Goal: Check status: Check status

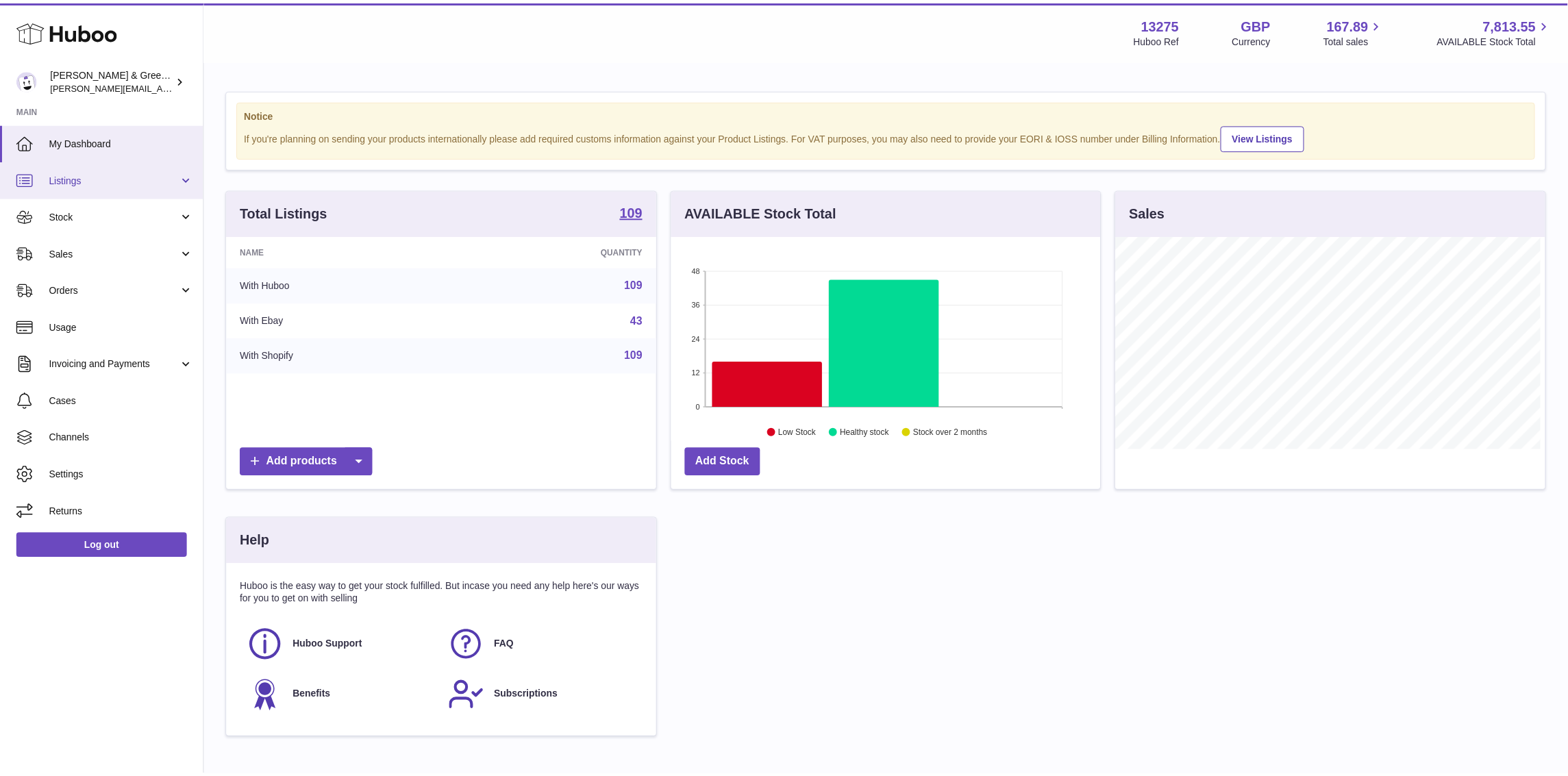
scroll to position [213, 434]
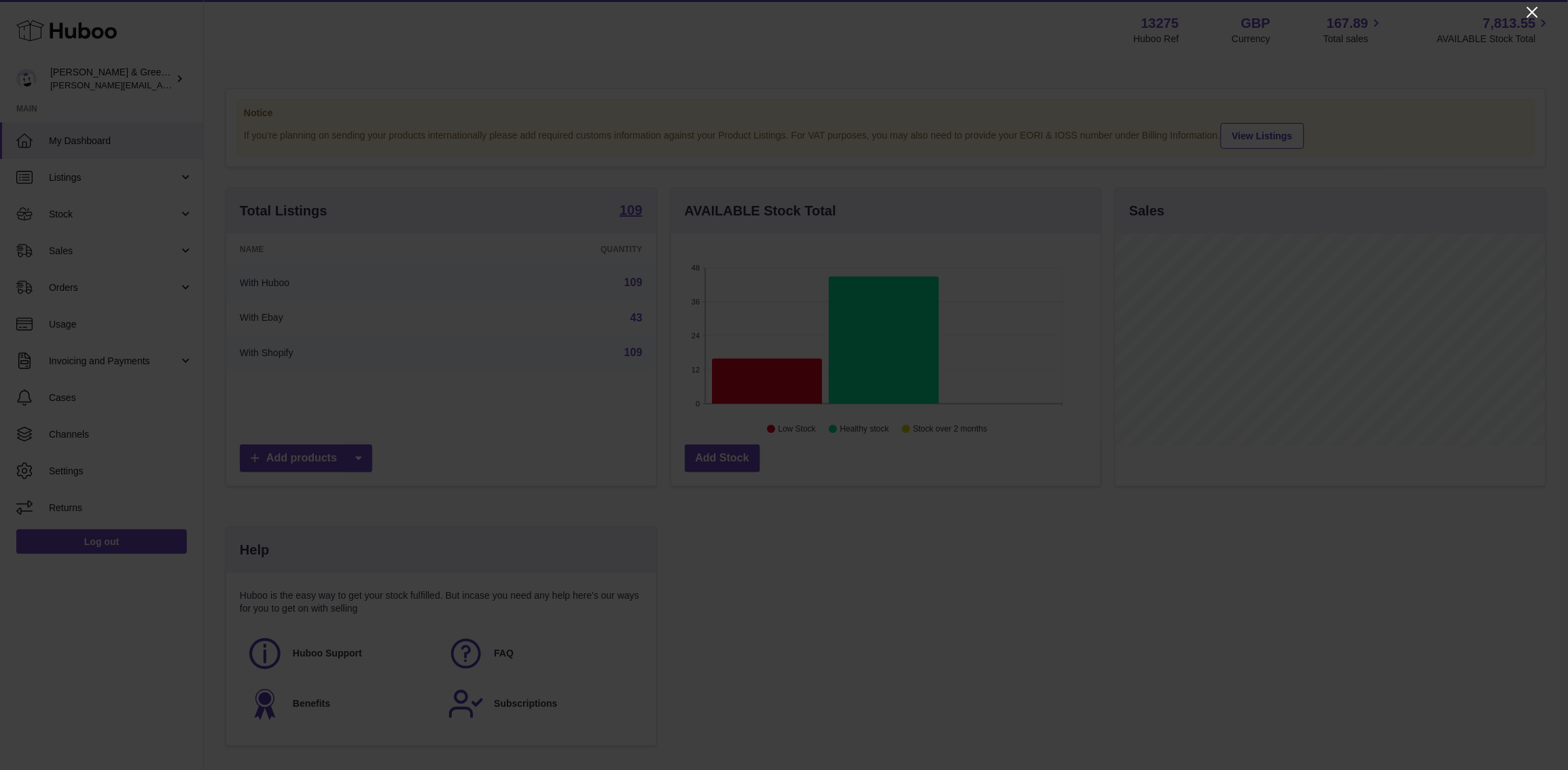
click at [1537, 14] on icon "Close" at bounding box center [1533, 12] width 16 height 16
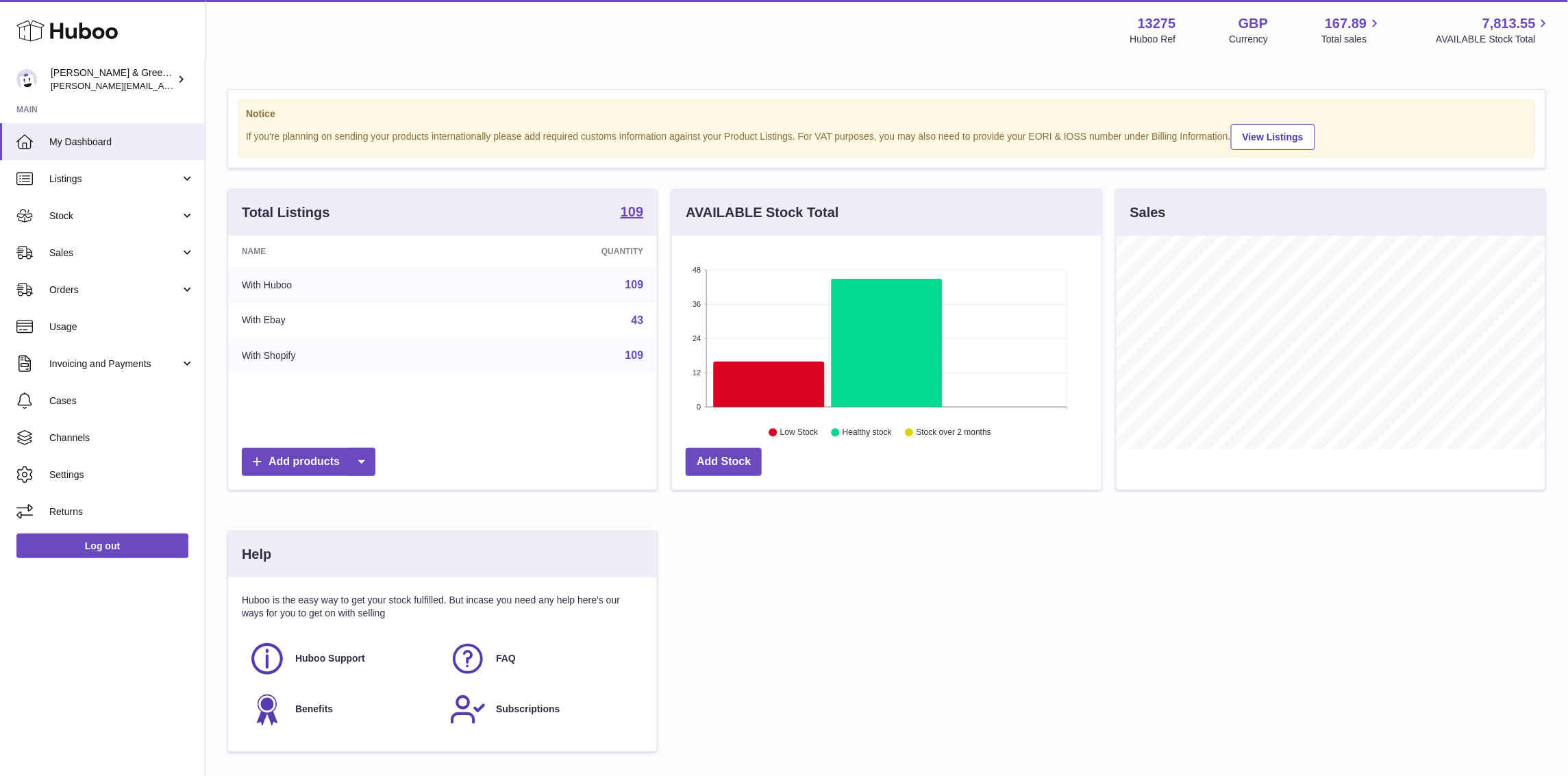
scroll to position [684723, 684704]
click at [115, 253] on span "Sales" at bounding box center [115, 253] width 131 height 13
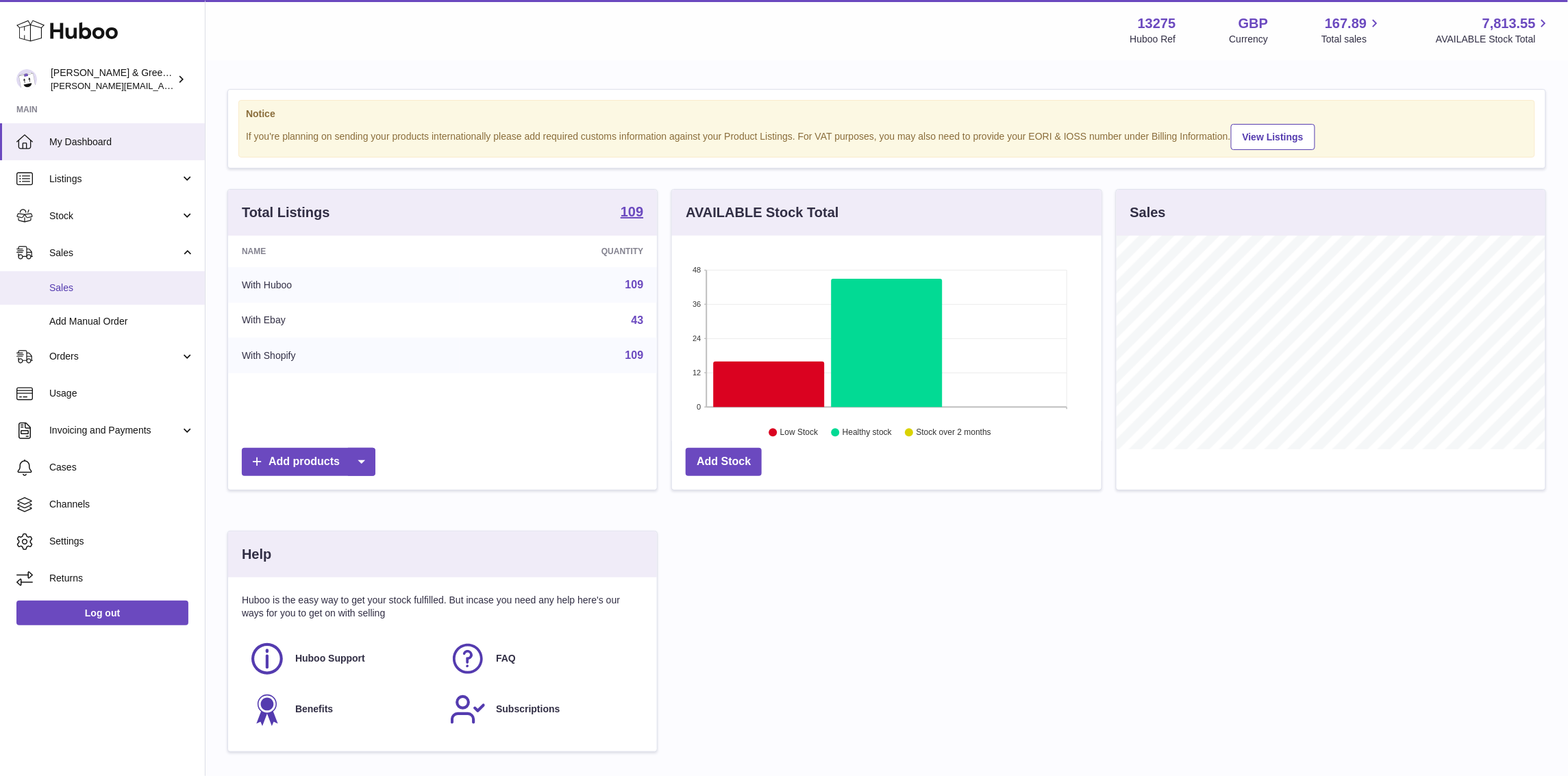
click at [113, 281] on span "Sales" at bounding box center [122, 288] width 145 height 13
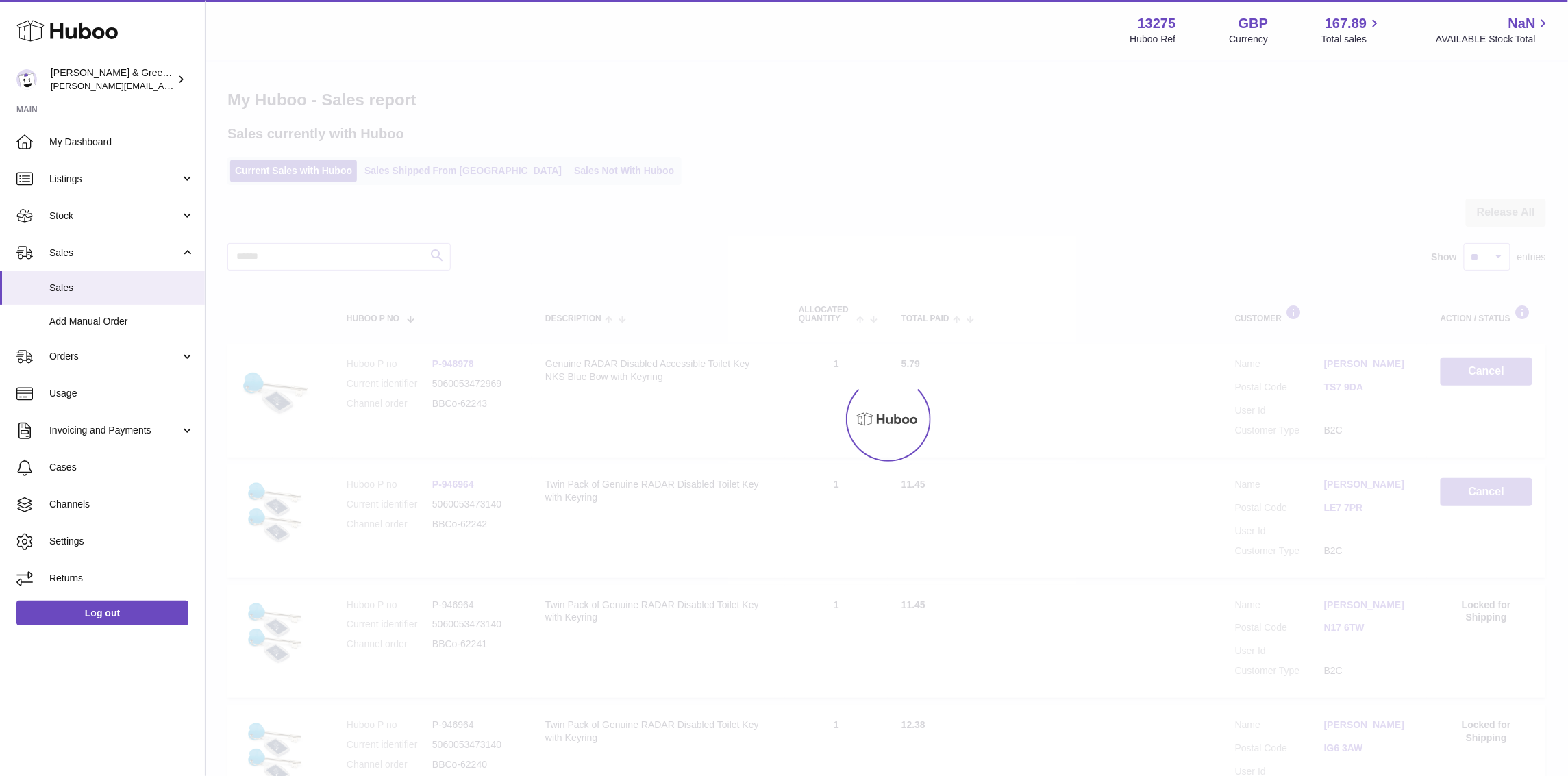
click at [537, 166] on div at bounding box center [887, 418] width 1363 height 715
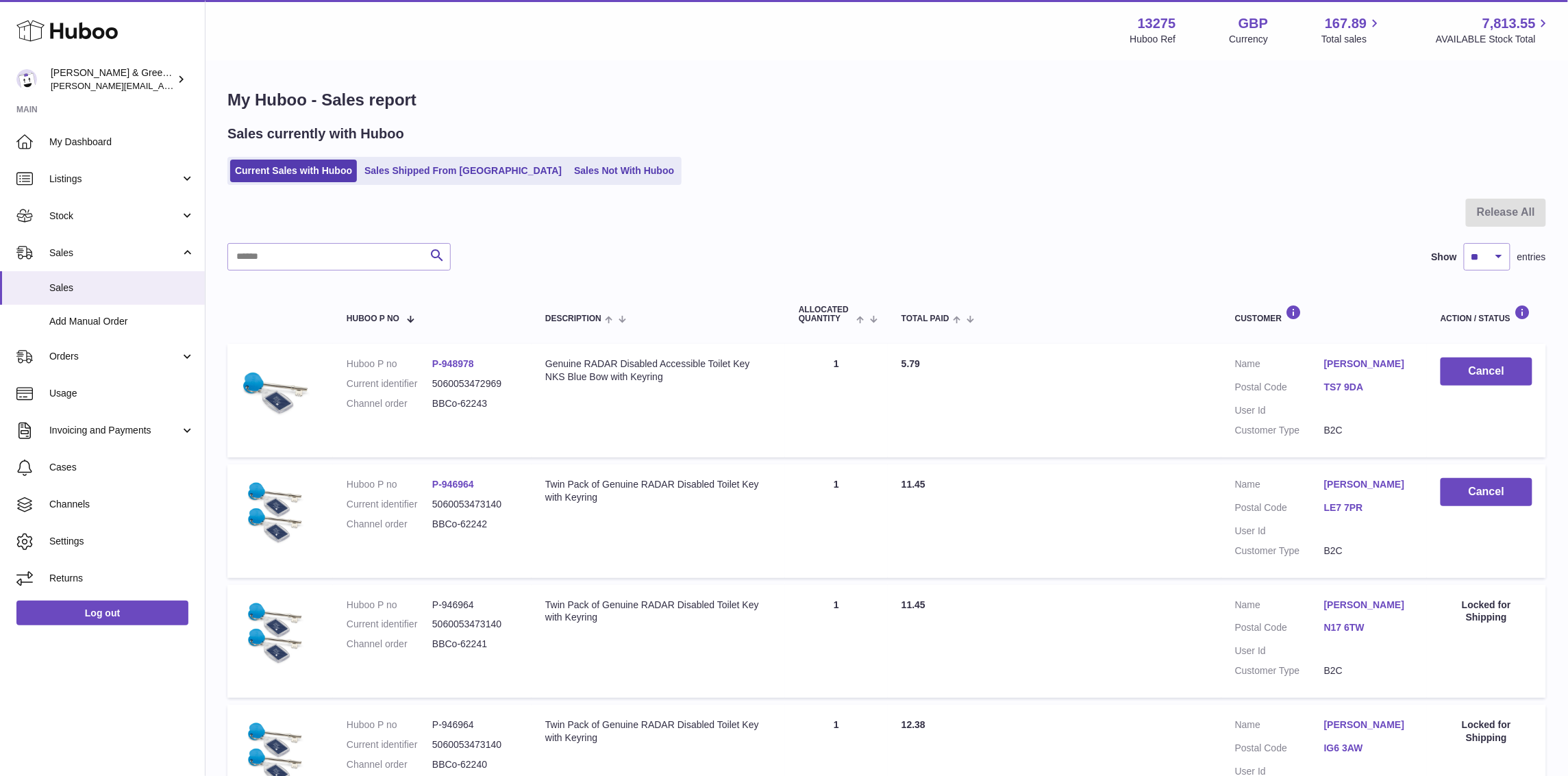
click at [570, 166] on link "Sales Not With Huboo" at bounding box center [624, 171] width 110 height 23
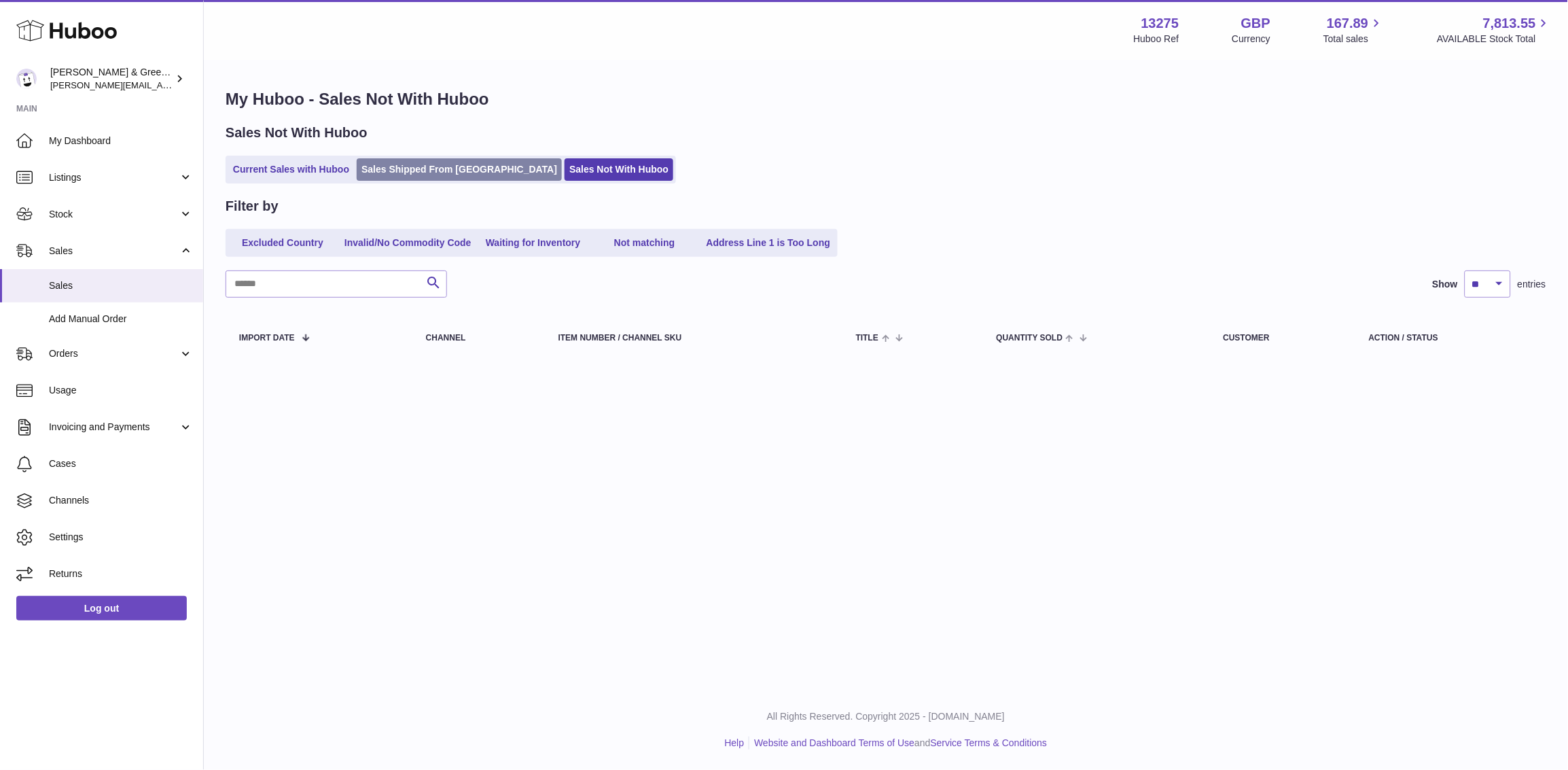
click at [411, 173] on link "Sales Shipped From [GEOGRAPHIC_DATA]" at bounding box center [459, 170] width 205 height 23
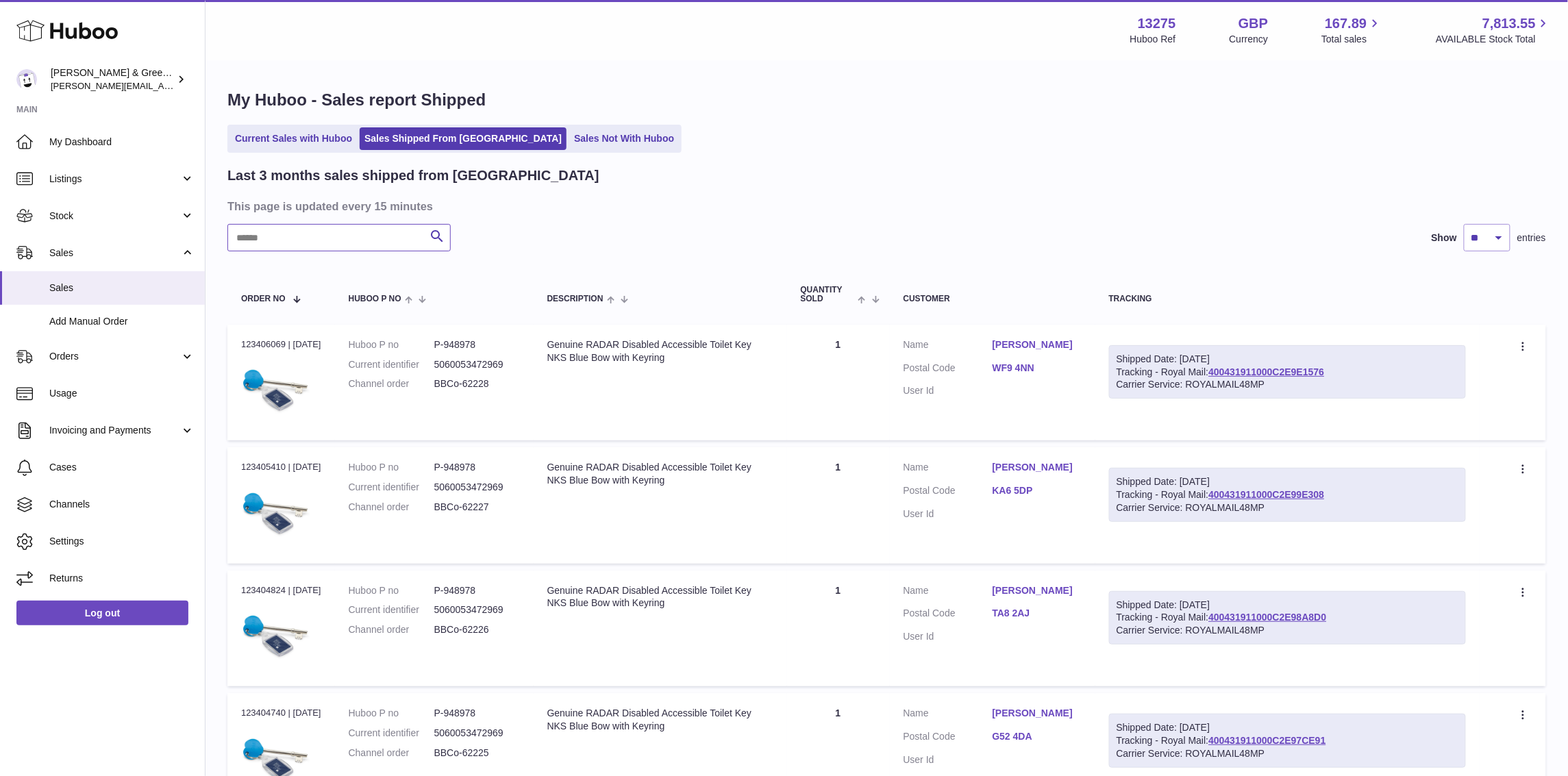
click at [366, 241] on input "text" at bounding box center [339, 237] width 224 height 27
paste input "**********"
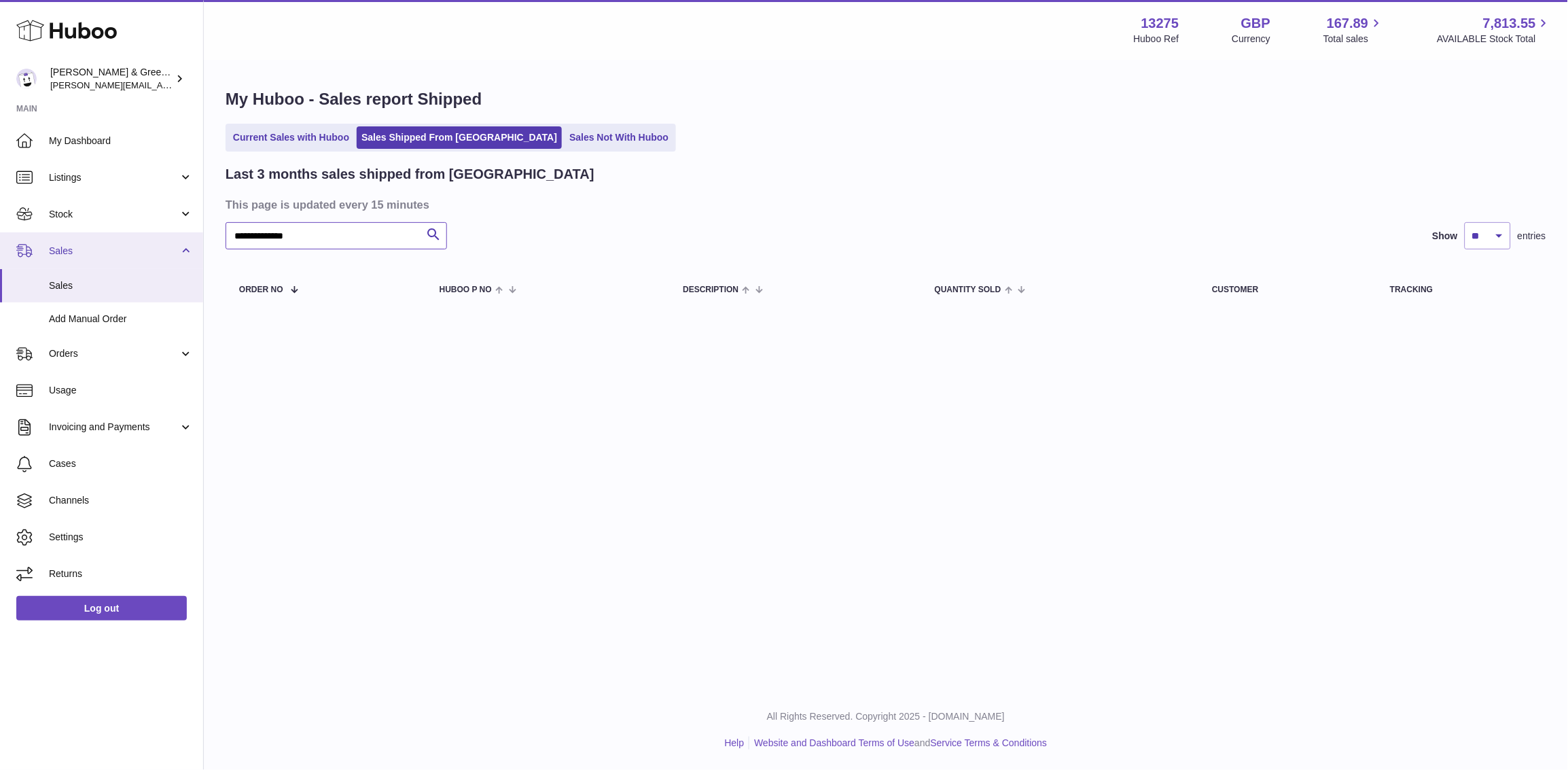
click at [86, 254] on div "Huboo Evans & Green Ltd ellen@bluebadgecompany.co.uk Main My Dashboard Listings…" at bounding box center [784, 385] width 1568 height 770
paste input "text"
drag, startPoint x: 314, startPoint y: 247, endPoint x: 140, endPoint y: 245, distance: 174.0
click at [140, 245] on div "Huboo Evans & Green Ltd ellen@bluebadgecompany.co.uk Main My Dashboard Listings…" at bounding box center [784, 385] width 1568 height 770
paste input "text"
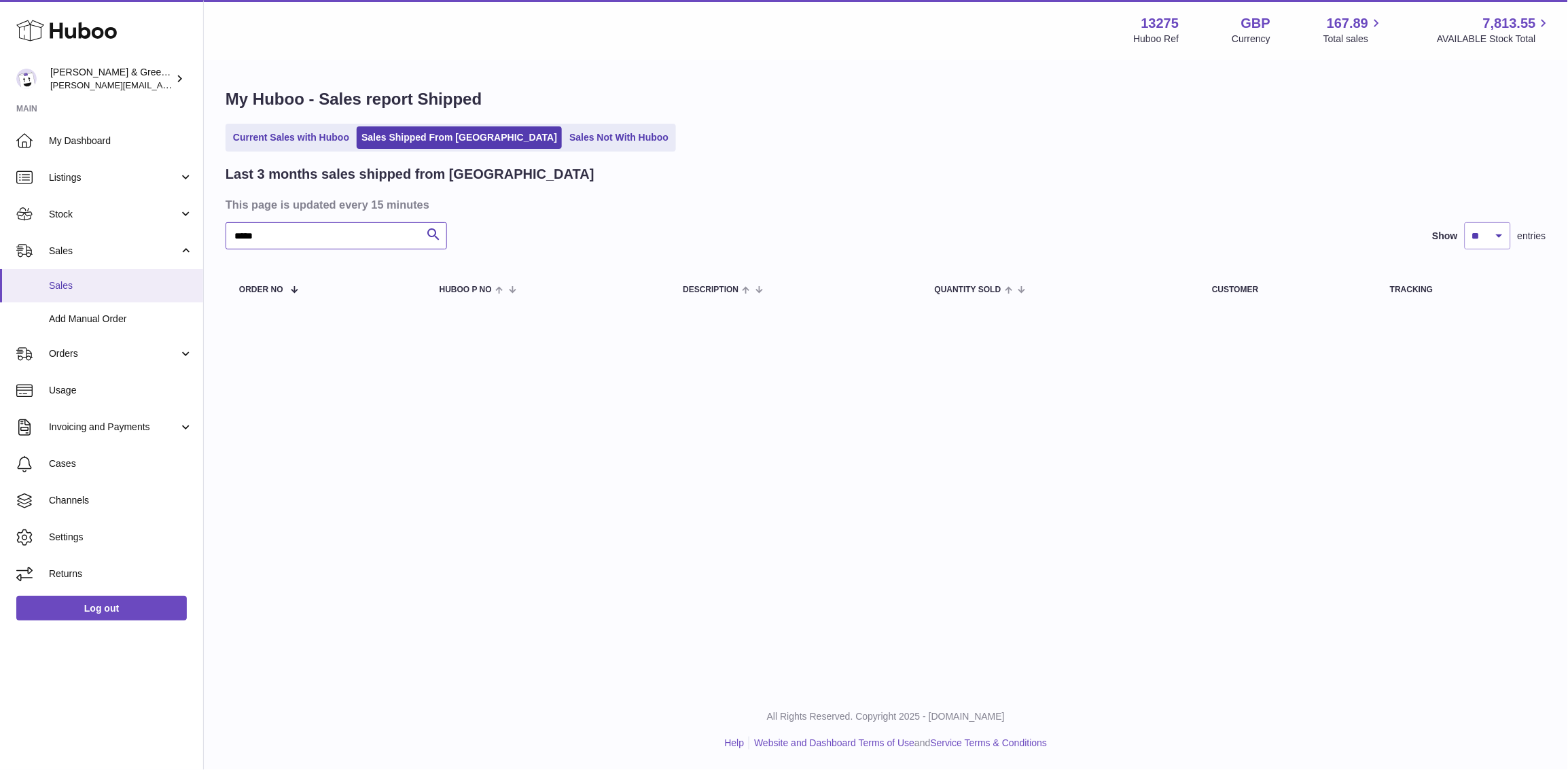
drag, startPoint x: 76, startPoint y: 274, endPoint x: 57, endPoint y: 270, distance: 19.4
click at [59, 270] on div "Huboo Evans & Green Ltd ellen@bluebadgecompany.co.uk Main My Dashboard Listings…" at bounding box center [784, 385] width 1568 height 770
paste input "********"
click at [252, 234] on input "**********" at bounding box center [336, 235] width 222 height 27
drag, startPoint x: 362, startPoint y: 231, endPoint x: 95, endPoint y: 269, distance: 269.7
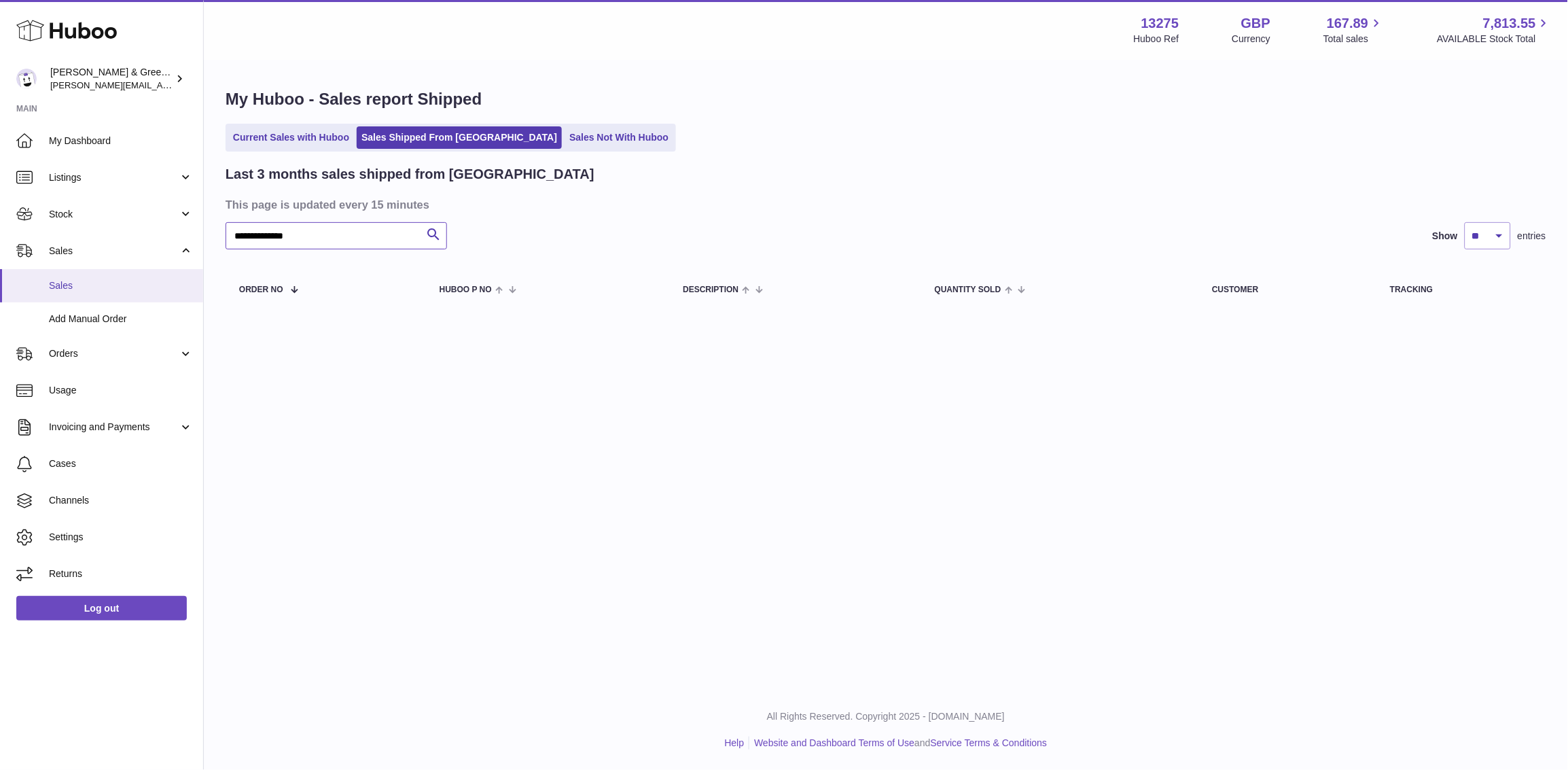
click at [90, 270] on div "Huboo Evans & Green Ltd ellen@bluebadgecompany.co.uk Main My Dashboard Listings…" at bounding box center [784, 385] width 1568 height 770
paste input "text"
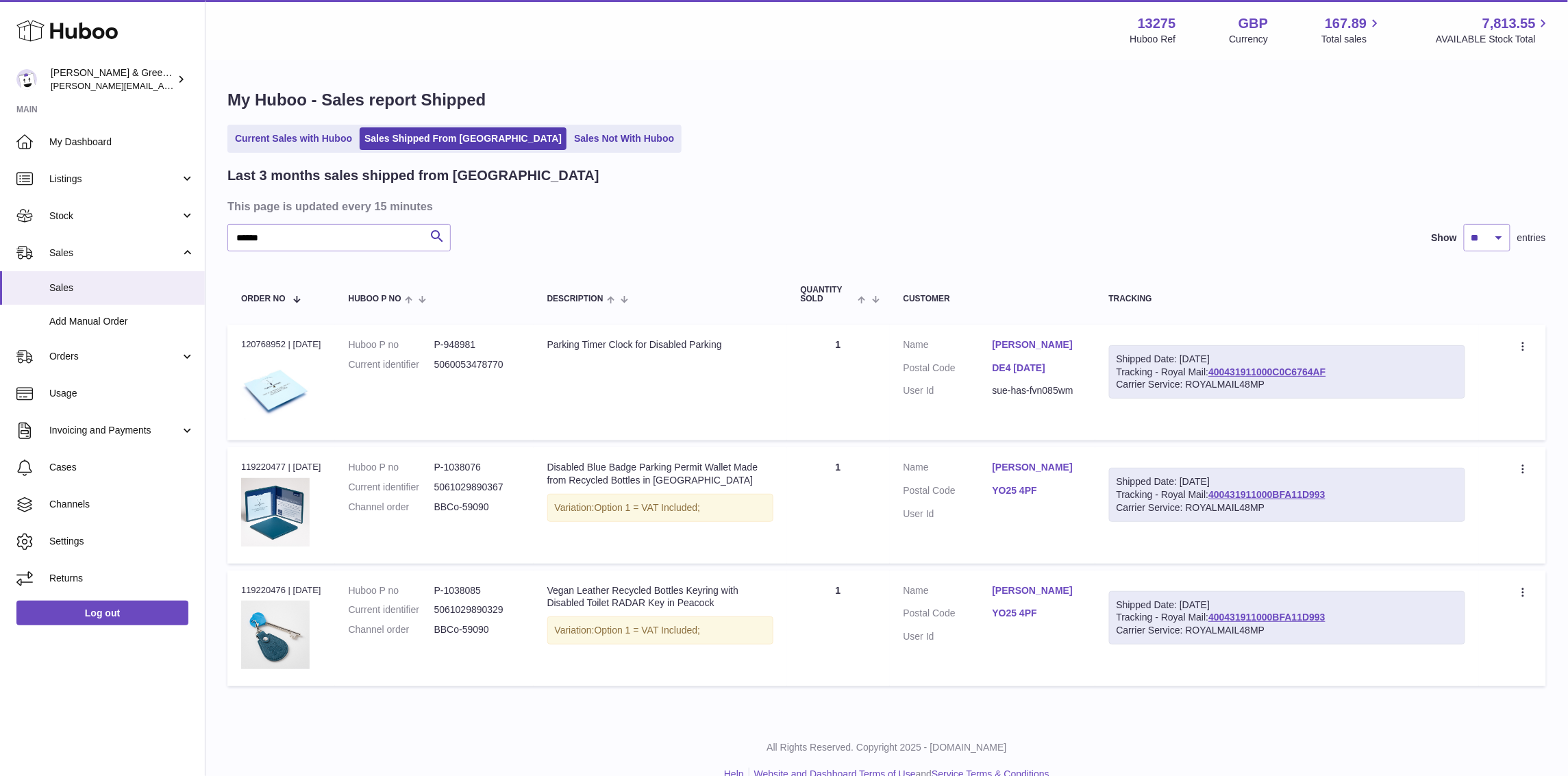
click at [1013, 341] on link "Susan Hayes" at bounding box center [1037, 345] width 89 height 13
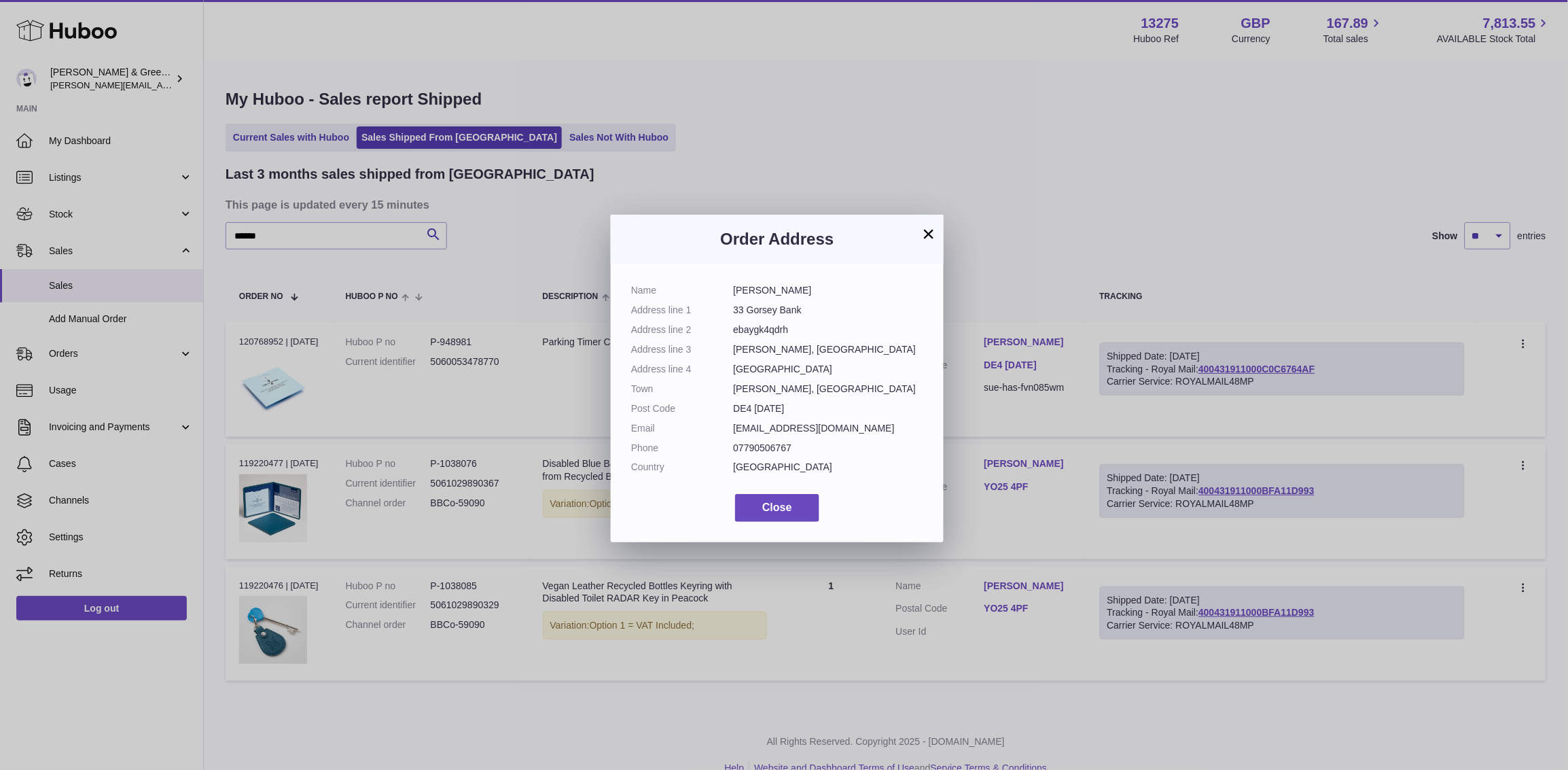
drag, startPoint x: 923, startPoint y: 234, endPoint x: 933, endPoint y: 262, distance: 29.7
click at [924, 234] on button "×" at bounding box center [928, 234] width 16 height 16
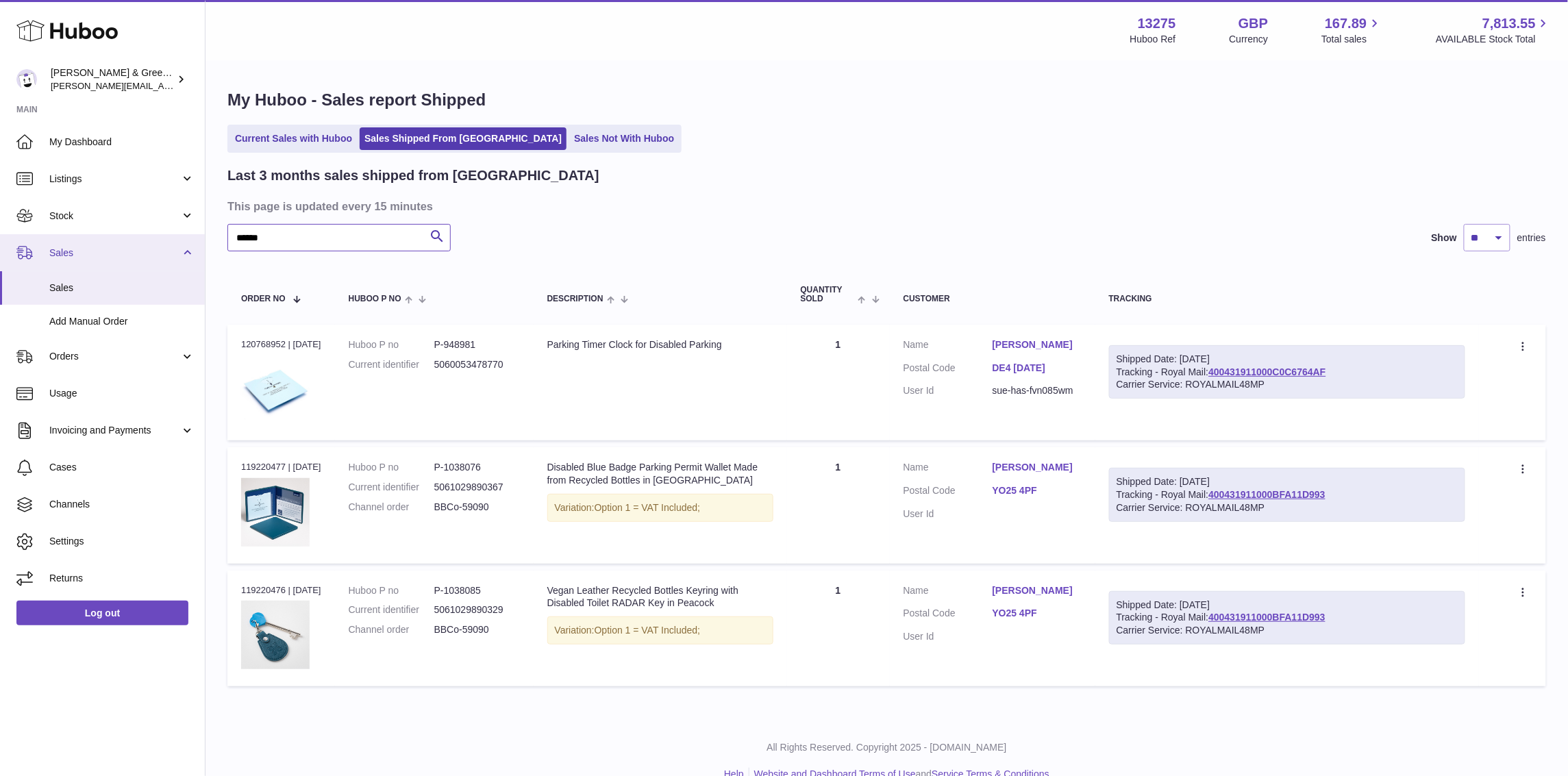
drag, startPoint x: 313, startPoint y: 241, endPoint x: 53, endPoint y: 255, distance: 260.4
click at [53, 255] on div "Huboo Evans & Green Ltd ellen@bluebadgecompany.co.uk Main My Dashboard Listings…" at bounding box center [784, 401] width 1568 height 801
paste input "****"
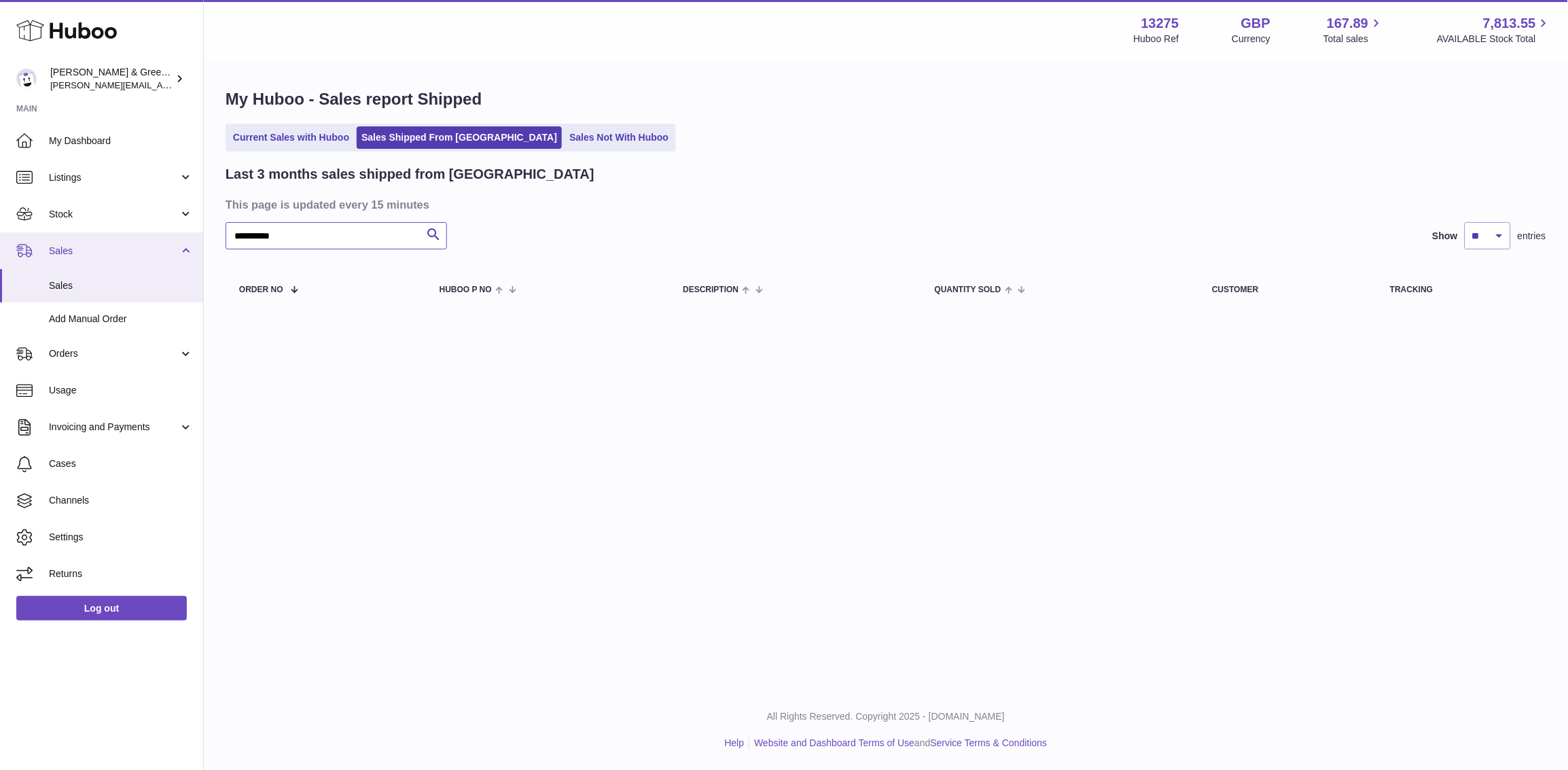
drag, startPoint x: 243, startPoint y: 231, endPoint x: 162, endPoint y: 246, distance: 82.4
click at [162, 246] on div "Huboo Evans & Green Ltd ellen@bluebadgecompany.co.uk Main My Dashboard Listings…" at bounding box center [784, 385] width 1568 height 770
drag, startPoint x: 278, startPoint y: 230, endPoint x: 80, endPoint y: 243, distance: 198.4
click at [80, 243] on div "Huboo Evans & Green Ltd ellen@bluebadgecompany.co.uk Main My Dashboard Listings…" at bounding box center [784, 385] width 1568 height 770
type input "***"
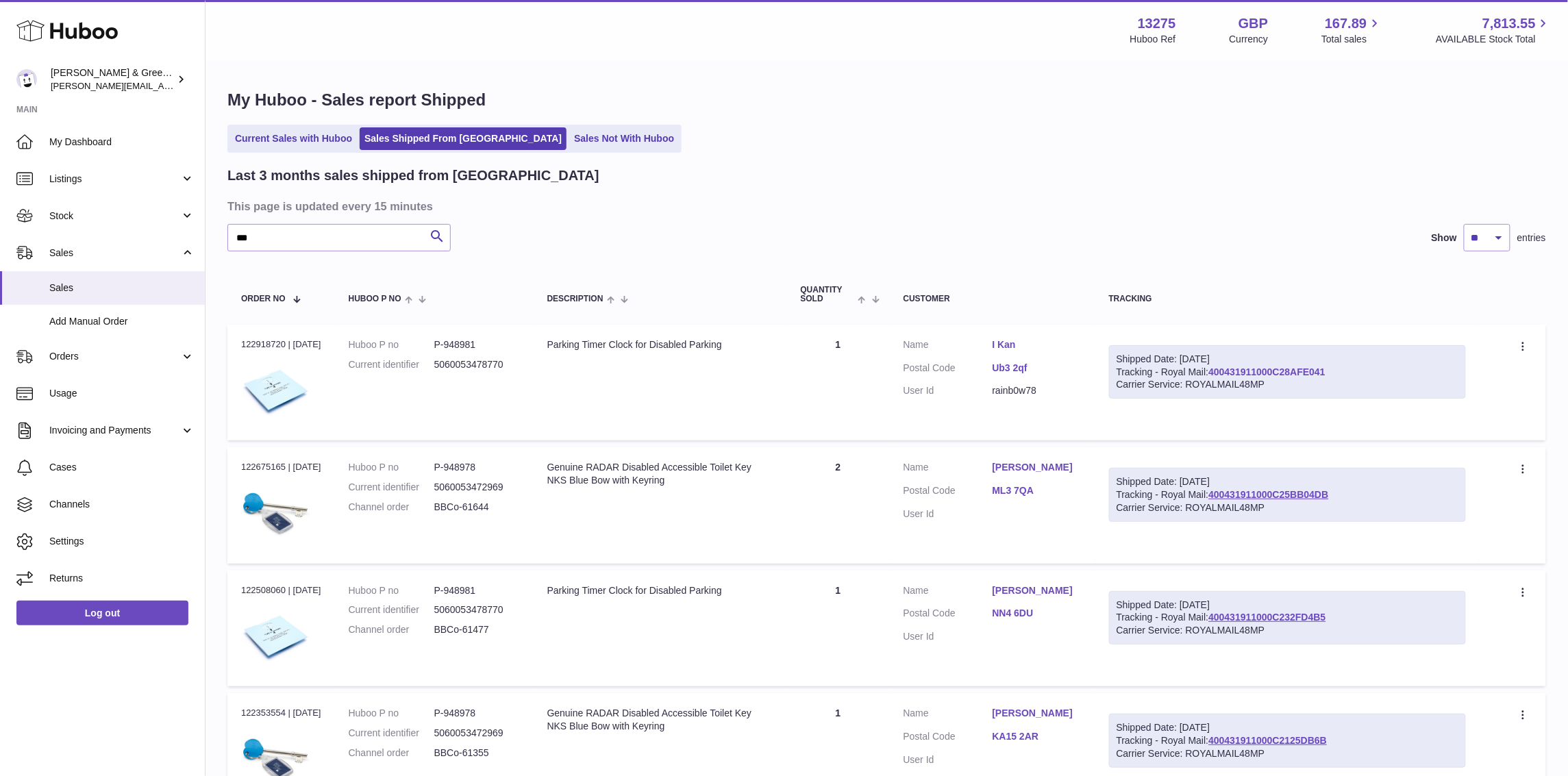
click at [1273, 367] on link "400431911000C28AFE041" at bounding box center [1267, 372] width 116 height 11
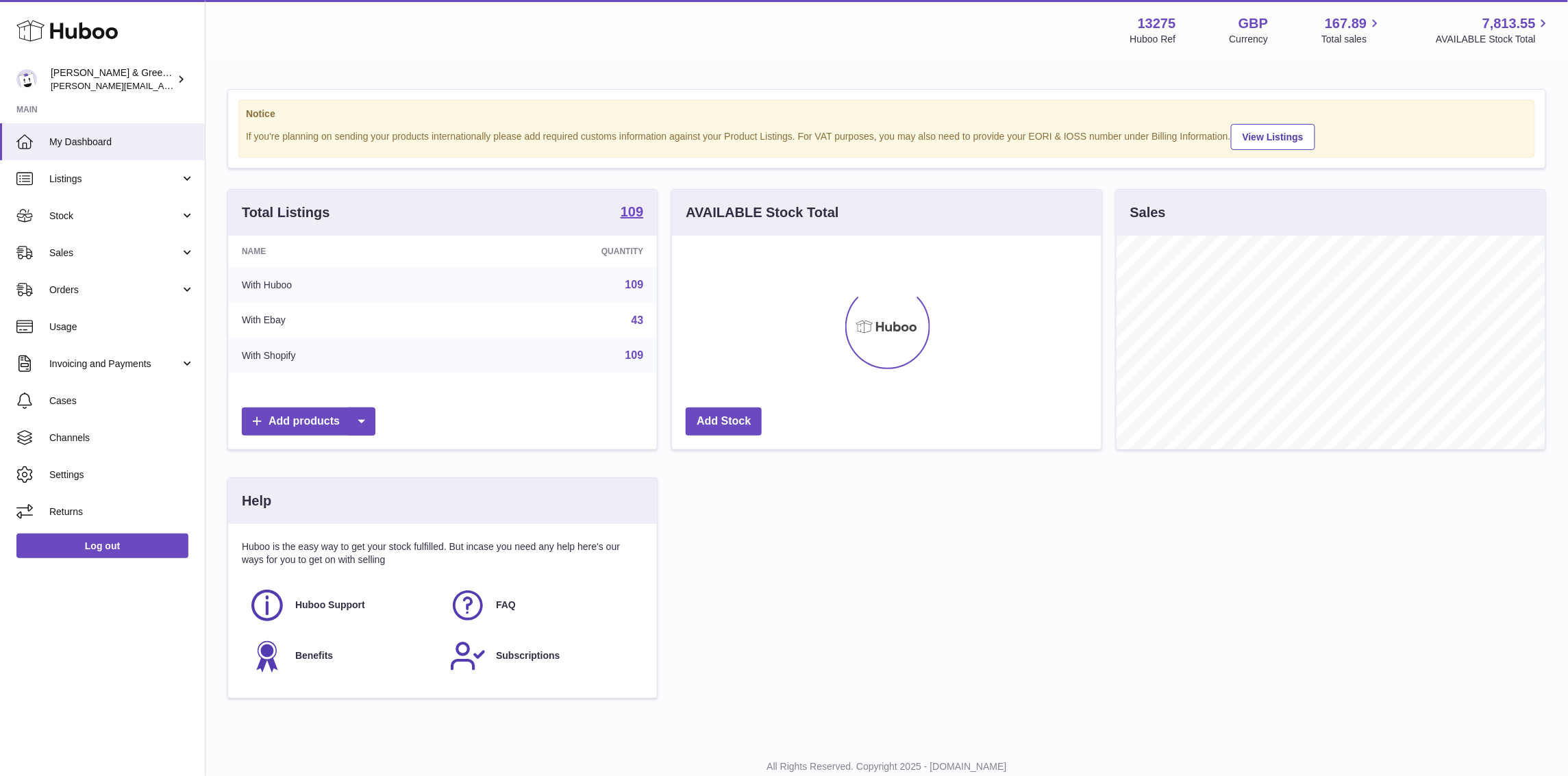
scroll to position [213, 429]
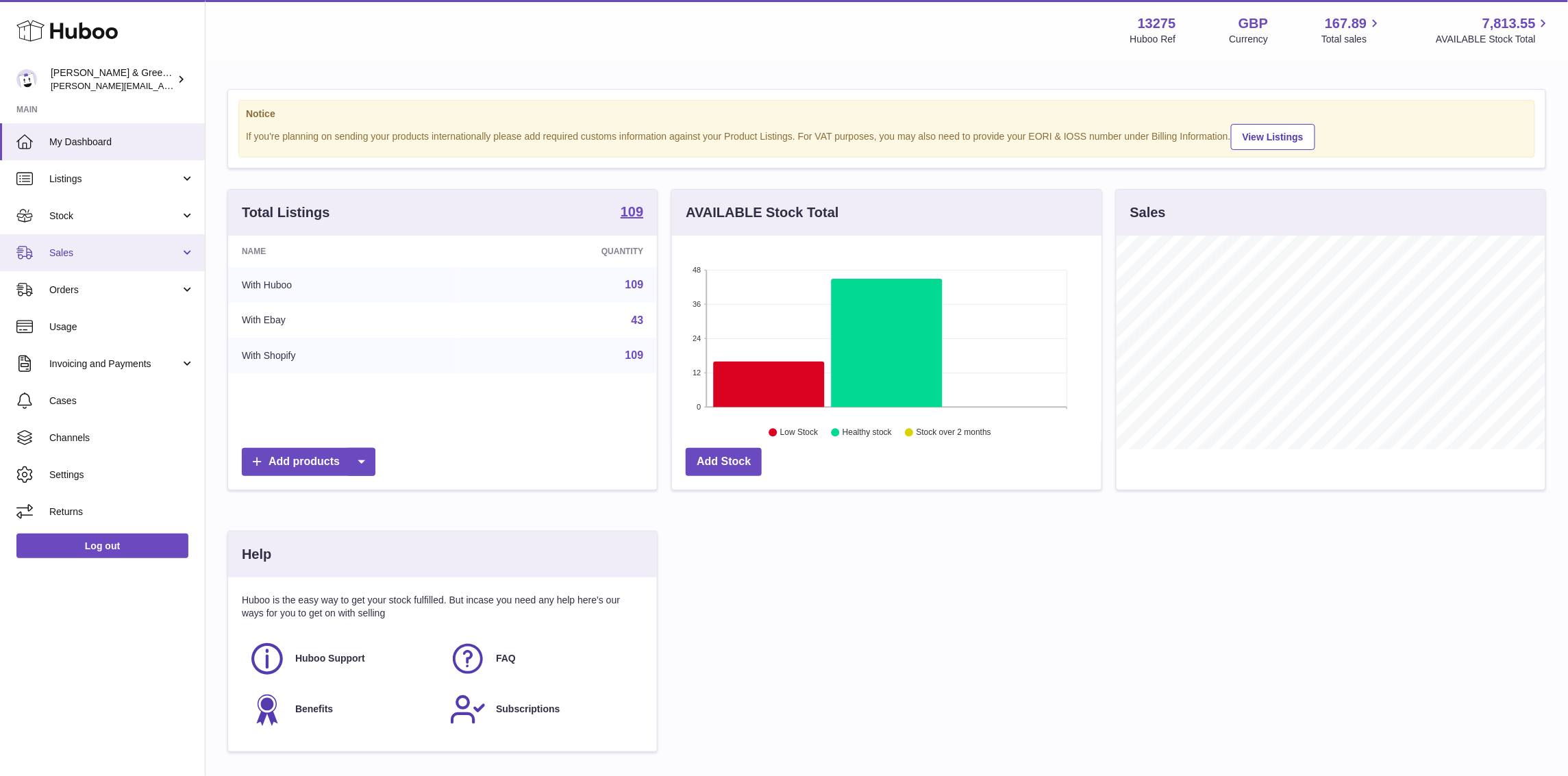
click at [92, 252] on span "Sales" at bounding box center [115, 253] width 131 height 13
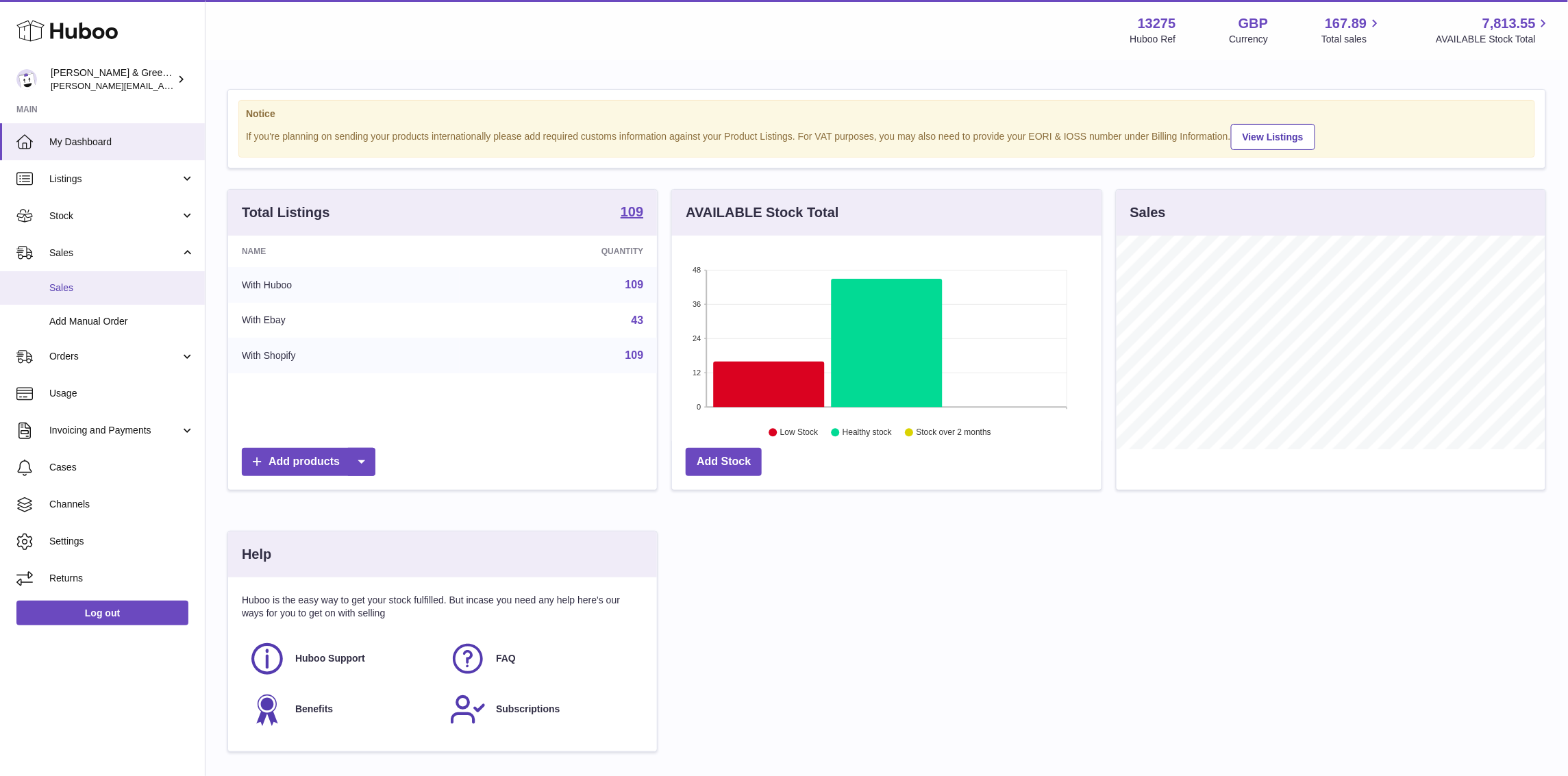
click at [107, 293] on span "Sales" at bounding box center [122, 288] width 145 height 13
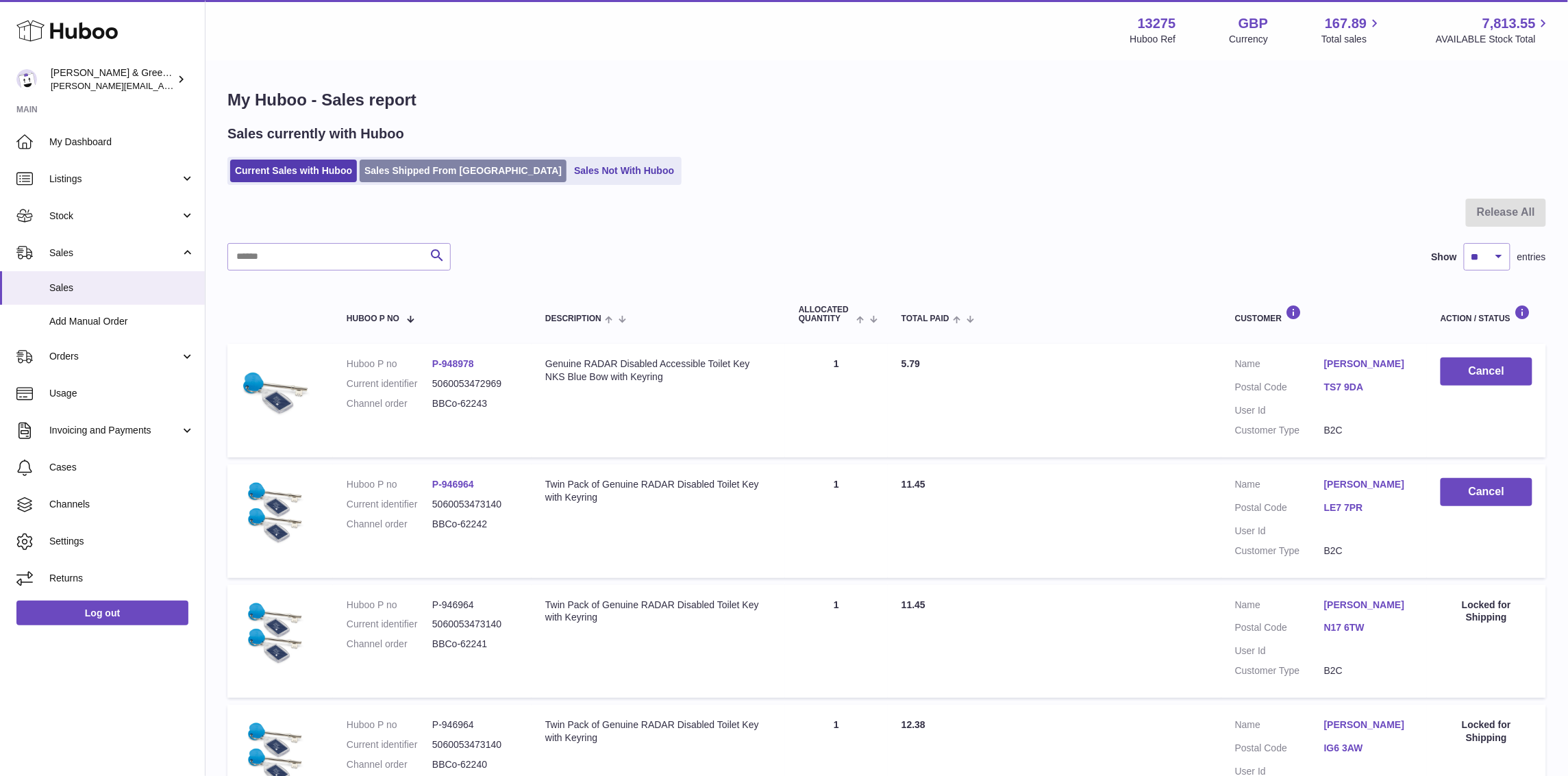
click at [401, 175] on link "Sales Shipped From [GEOGRAPHIC_DATA]" at bounding box center [463, 171] width 207 height 23
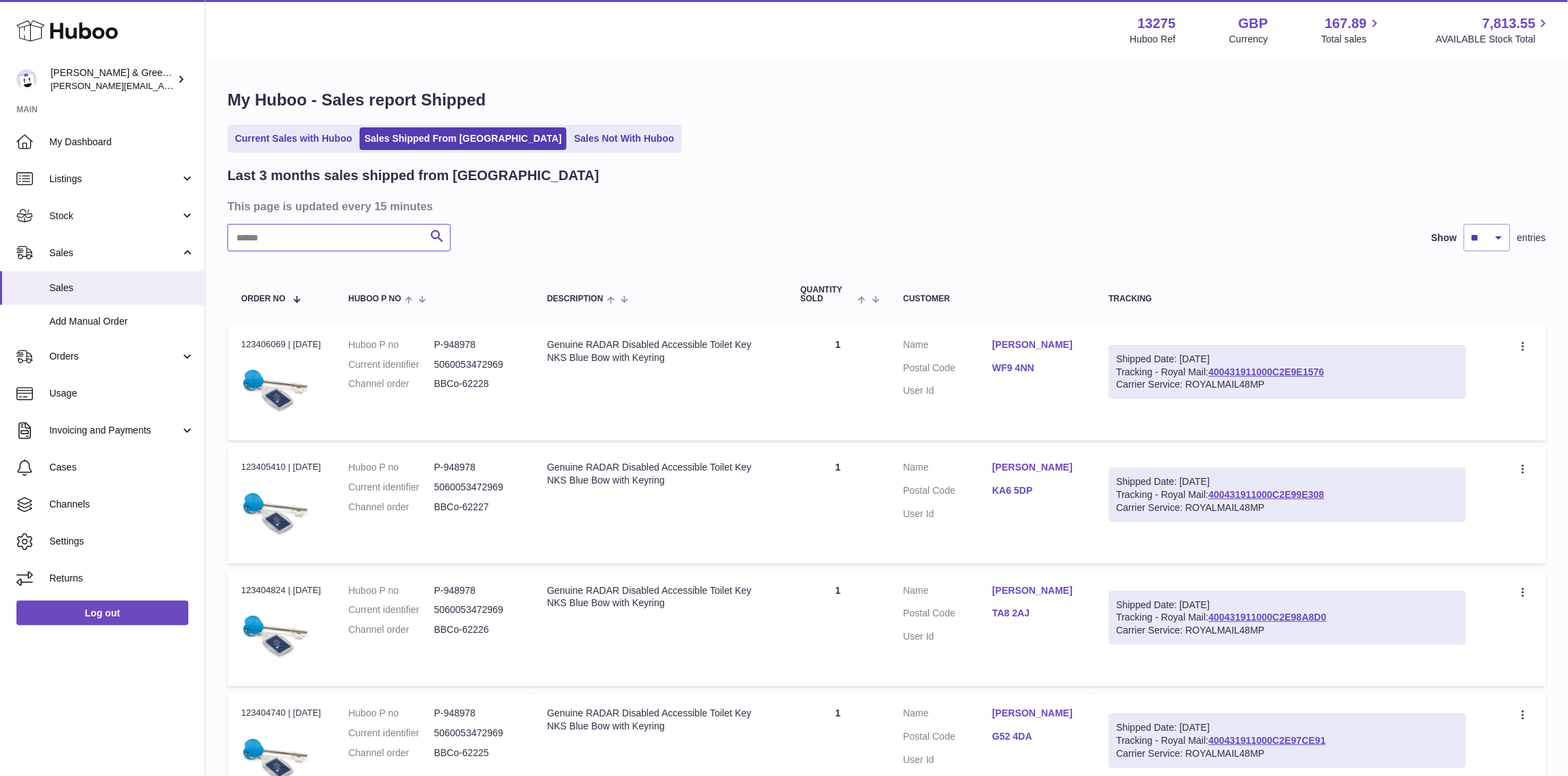
click at [384, 239] on input "text" at bounding box center [339, 237] width 224 height 27
paste input "**********"
type input "**********"
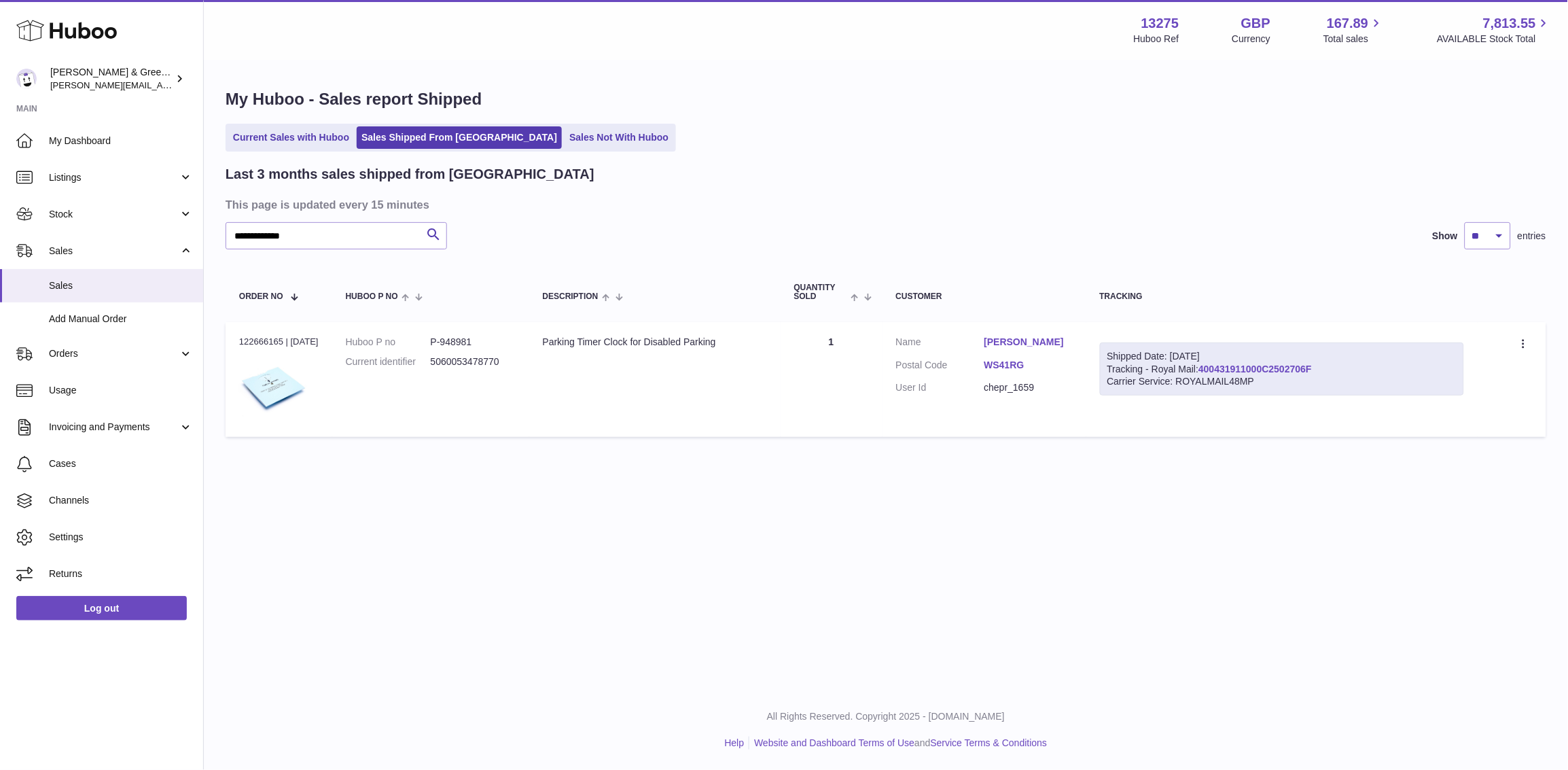
click at [1227, 367] on link "400431911000C2502706F" at bounding box center [1255, 369] width 113 height 11
click at [108, 218] on span "Stock" at bounding box center [114, 215] width 130 height 13
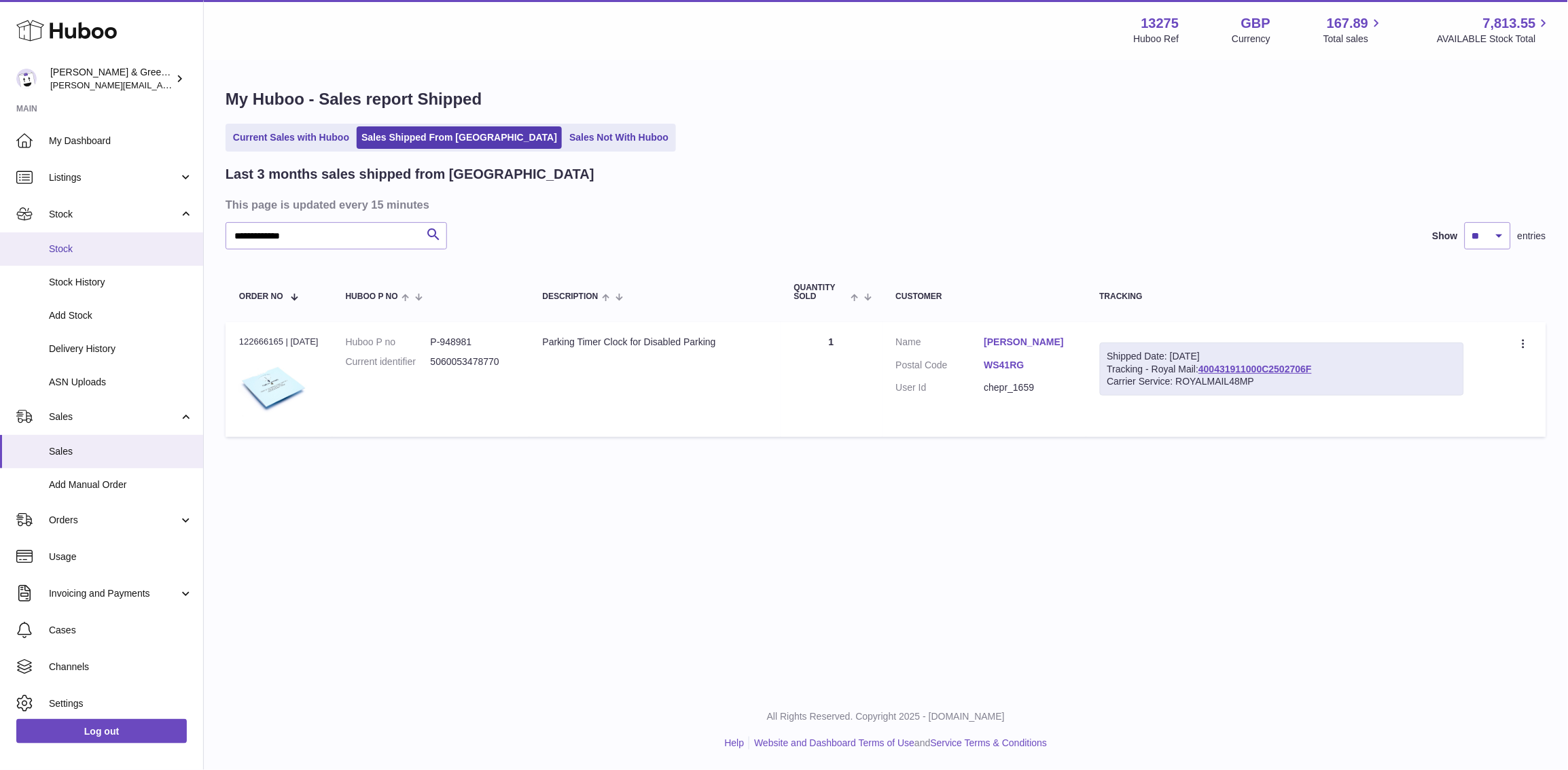
click at [120, 253] on span "Stock" at bounding box center [121, 249] width 144 height 13
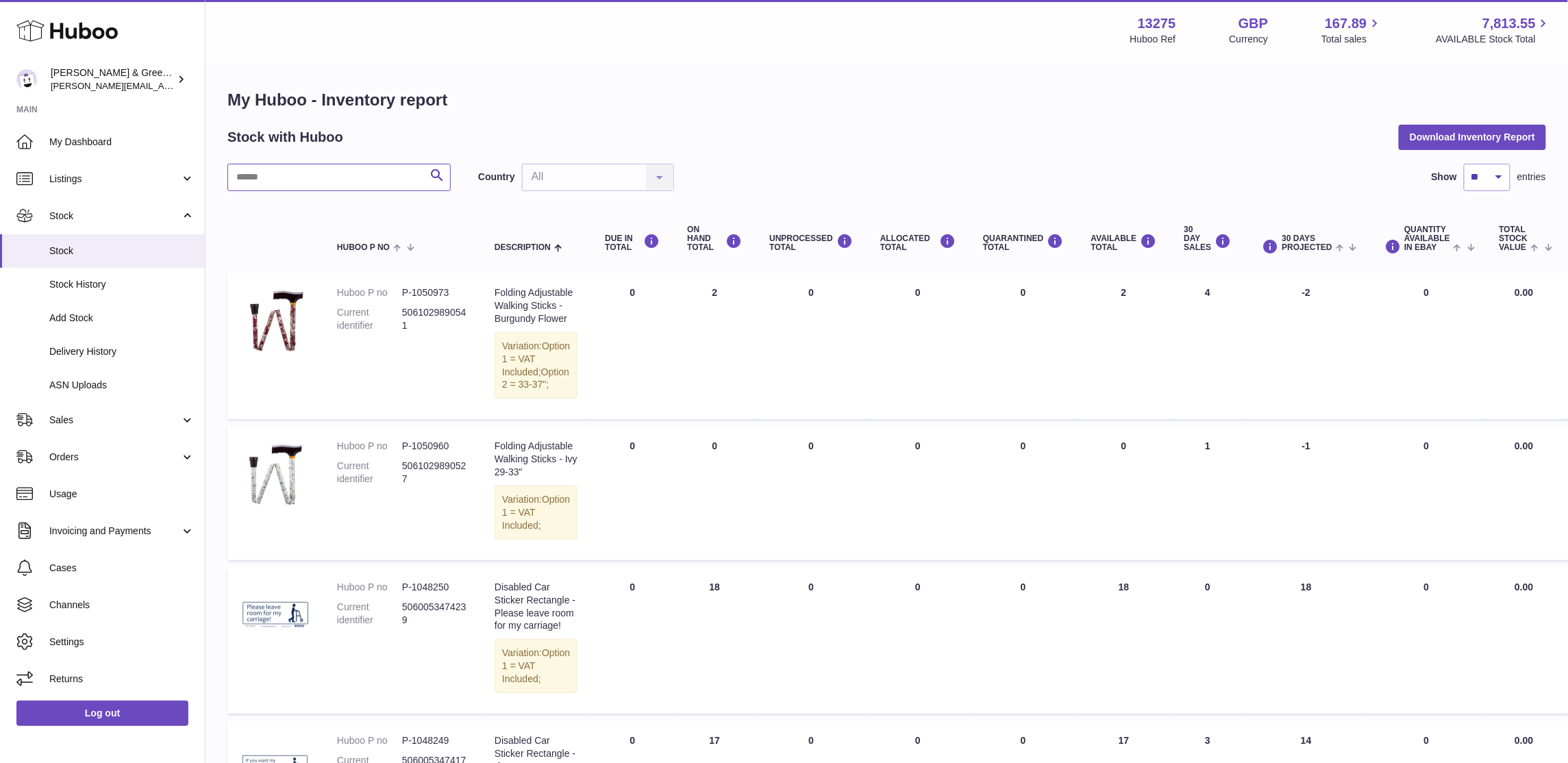
click at [352, 180] on input "text" at bounding box center [339, 177] width 224 height 27
type input "*****"
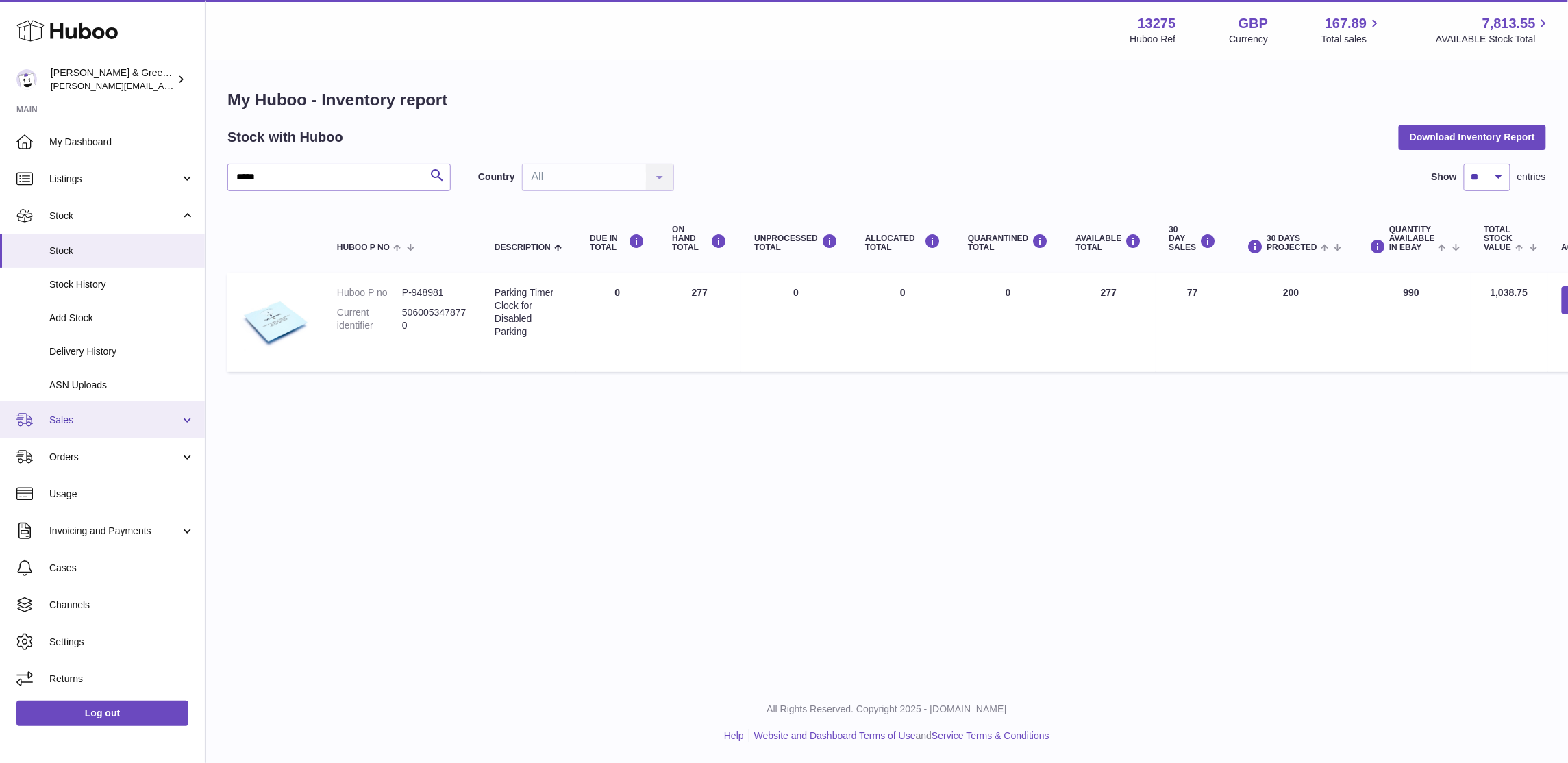
click at [74, 407] on link "Sales" at bounding box center [102, 420] width 205 height 37
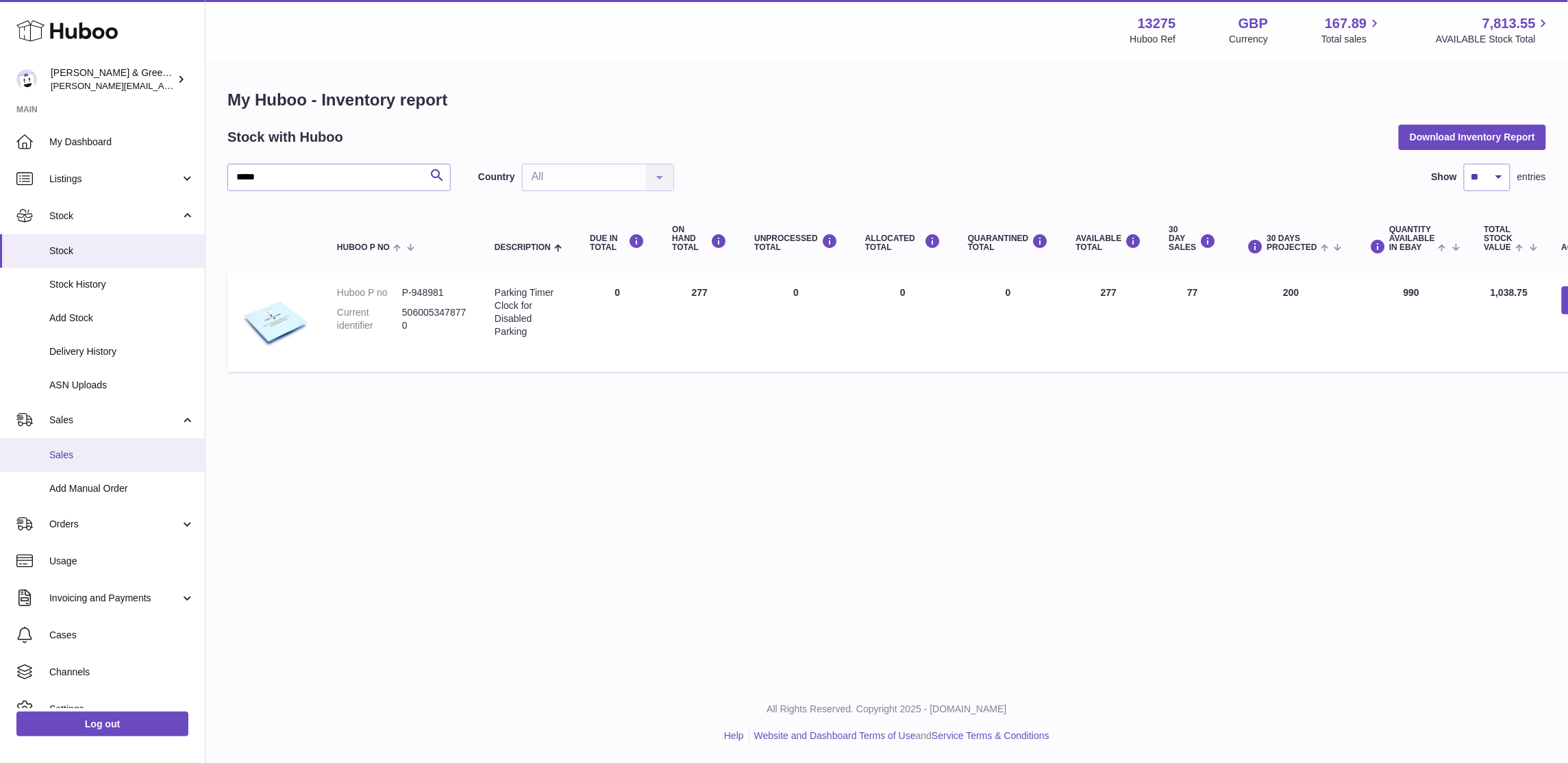
click at [74, 443] on link "Sales" at bounding box center [102, 455] width 205 height 33
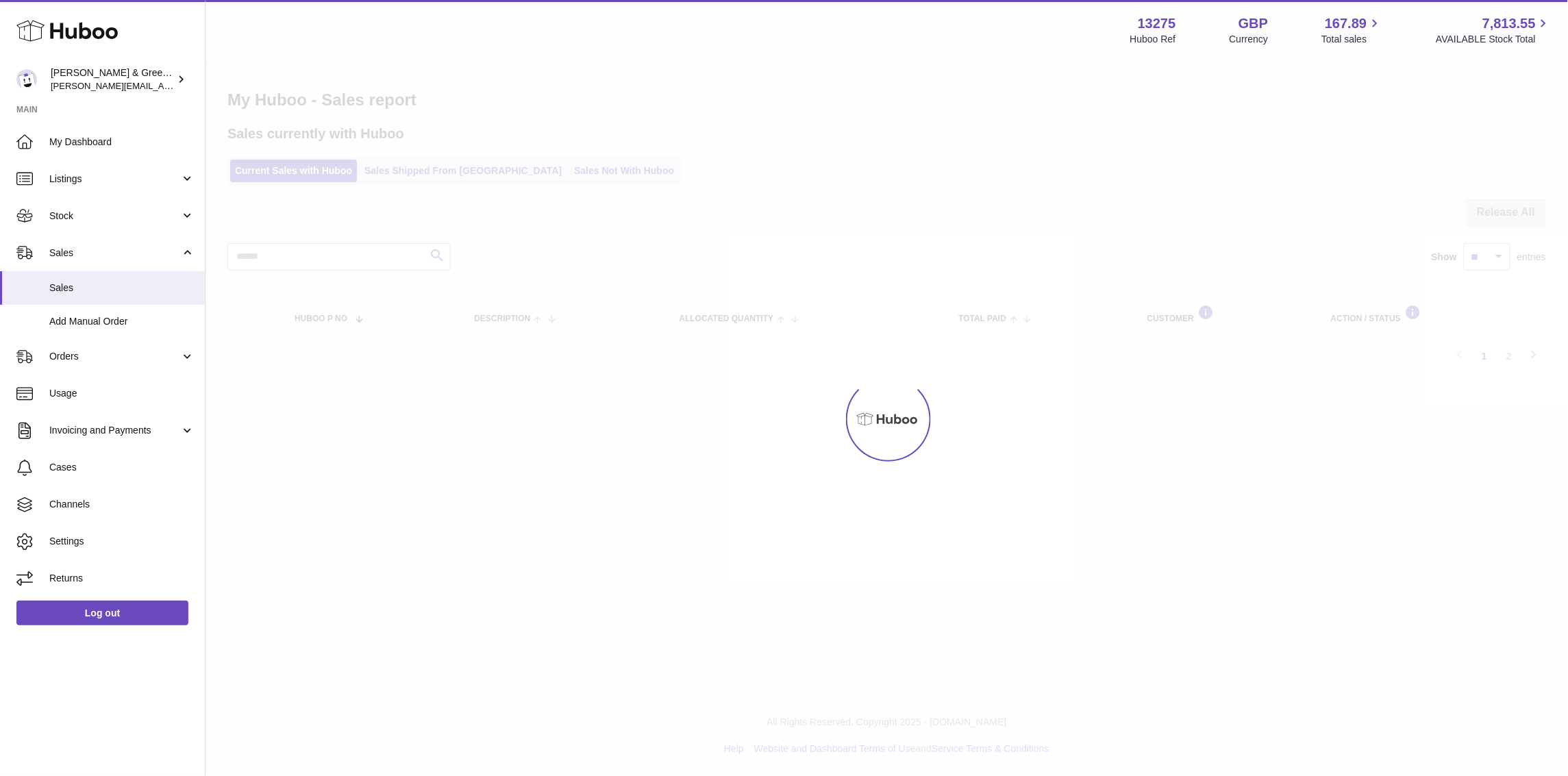
click at [411, 164] on div at bounding box center [887, 418] width 1363 height 715
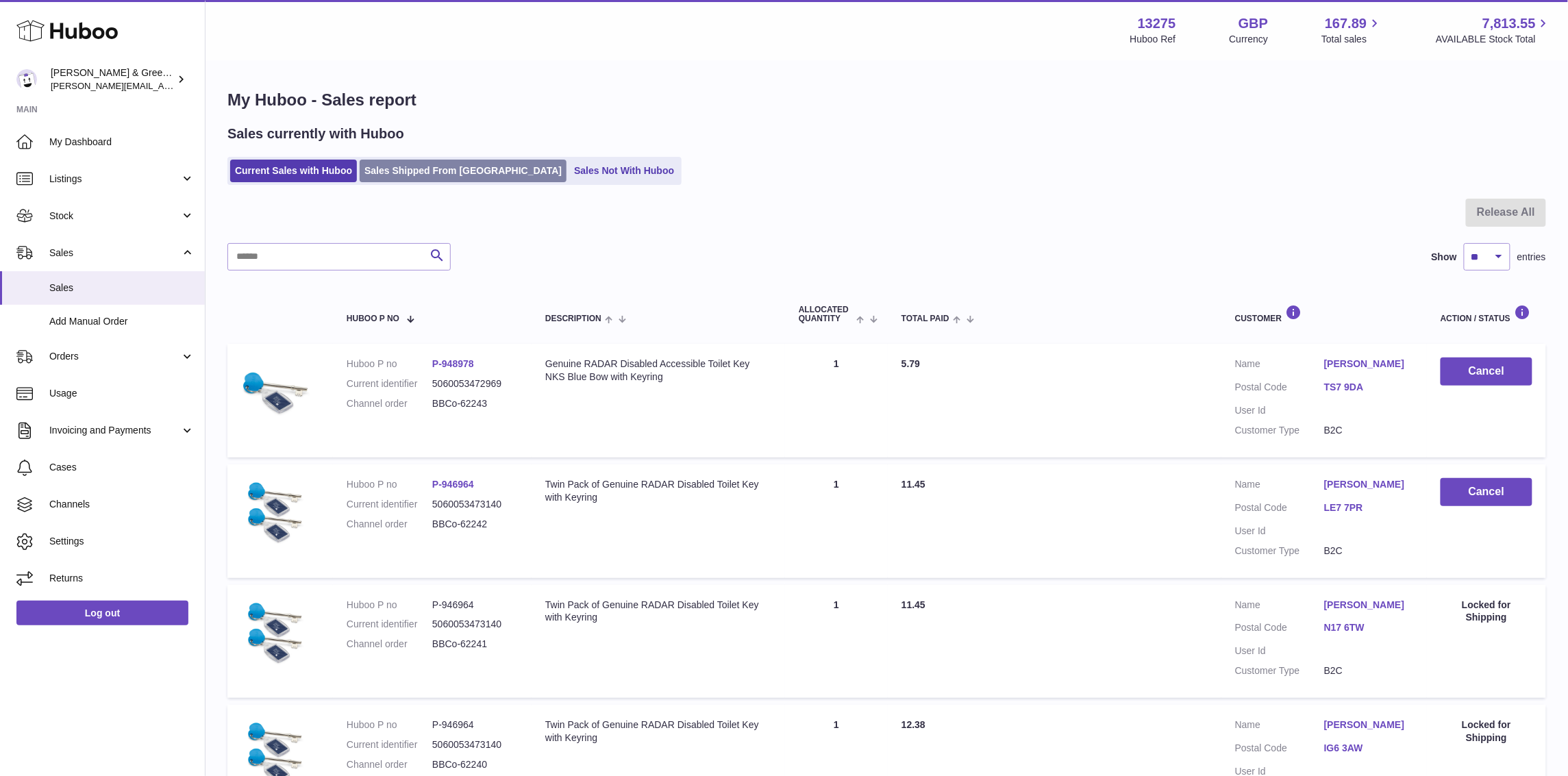
click at [410, 168] on link "Sales Shipped From [GEOGRAPHIC_DATA]" at bounding box center [463, 171] width 207 height 23
click at [407, 178] on link "Sales Shipped From [GEOGRAPHIC_DATA]" at bounding box center [463, 171] width 207 height 23
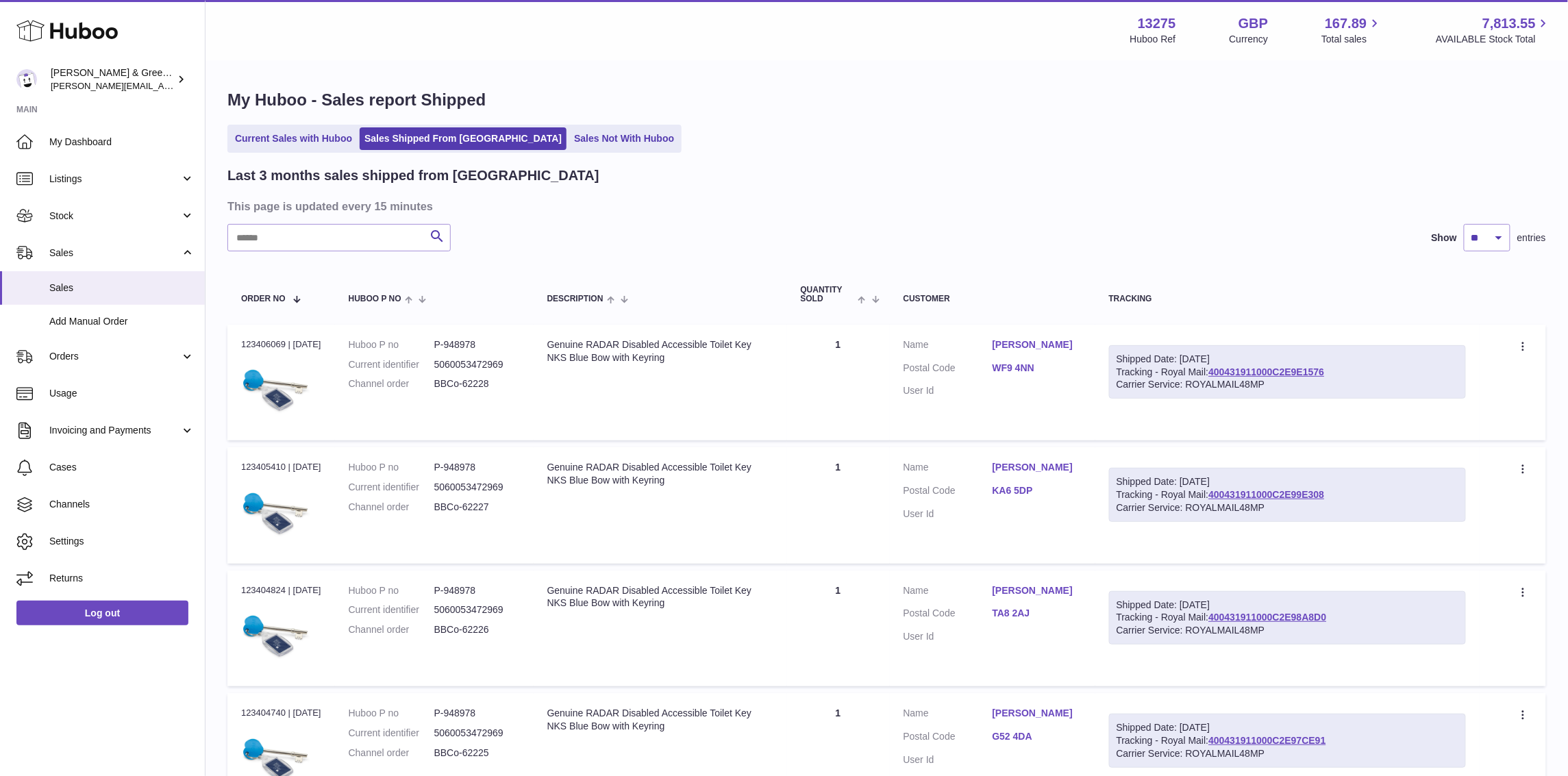
click at [352, 230] on input "text" at bounding box center [339, 237] width 224 height 27
paste input "**********"
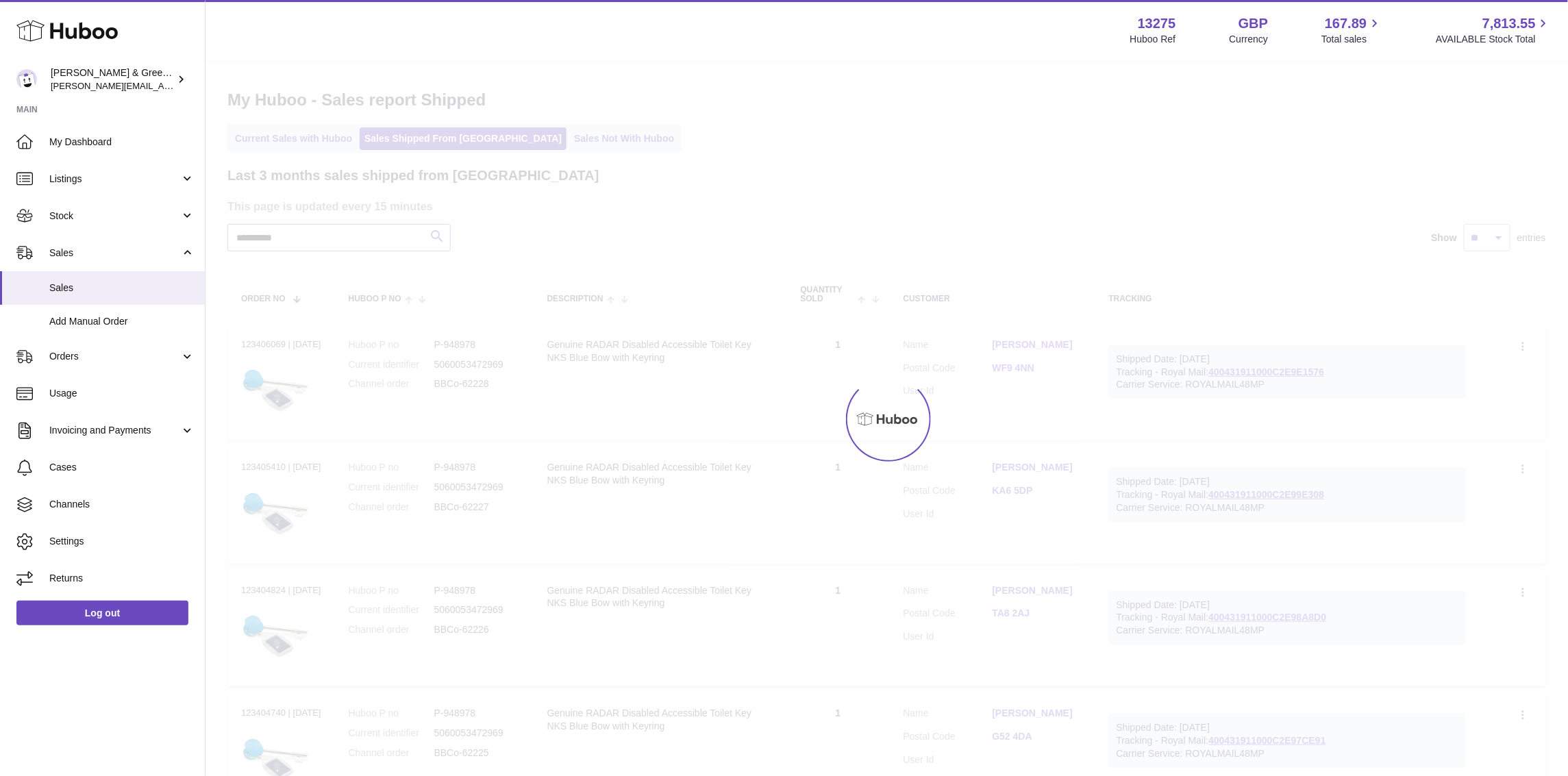
type input "**********"
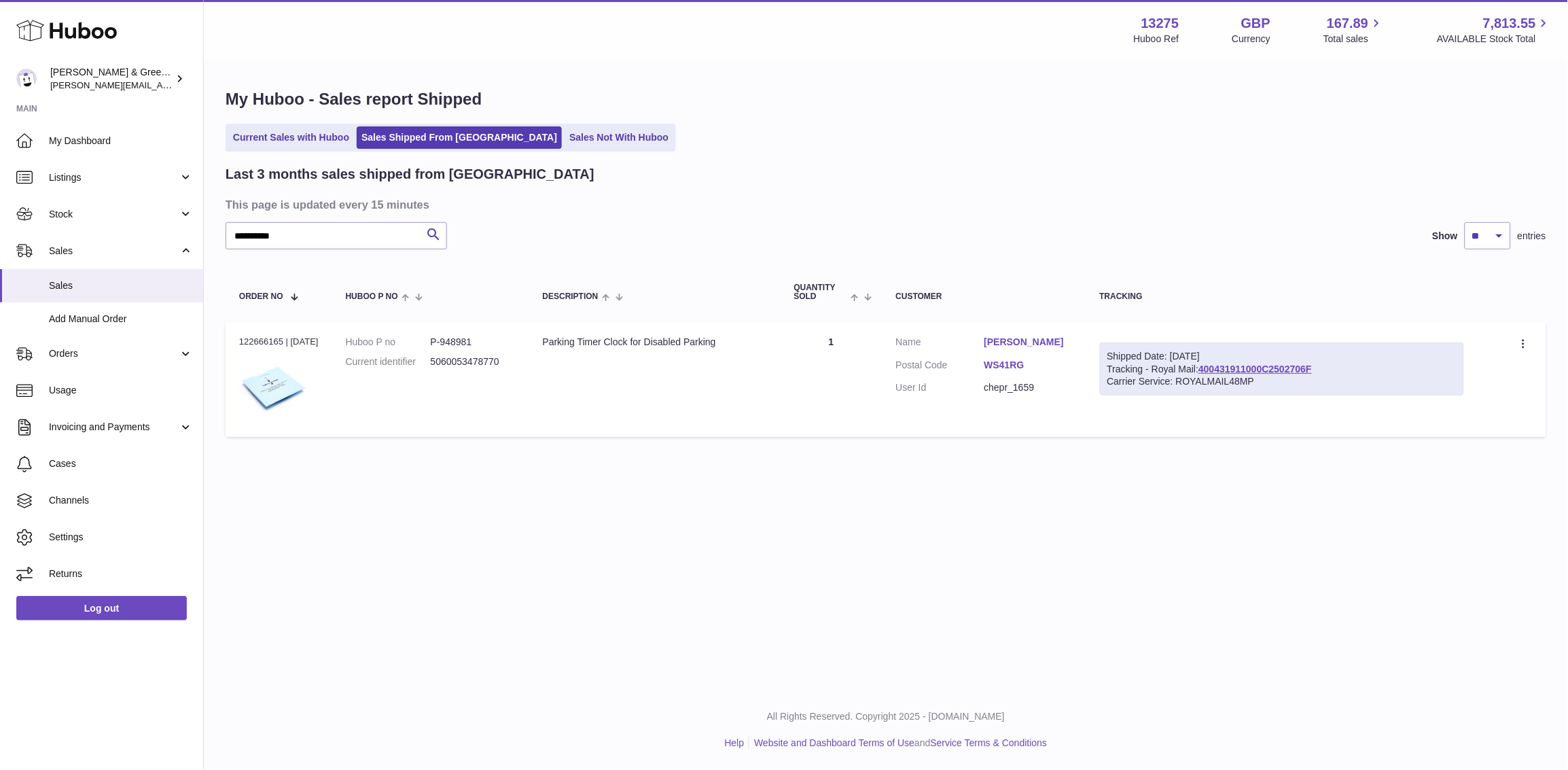
click at [1255, 359] on div "Shipped Date: [DATE]" at bounding box center [1282, 356] width 349 height 13
click at [1257, 364] on link "400431911000C2502706F" at bounding box center [1255, 369] width 113 height 11
